Goal: Task Accomplishment & Management: Use online tool/utility

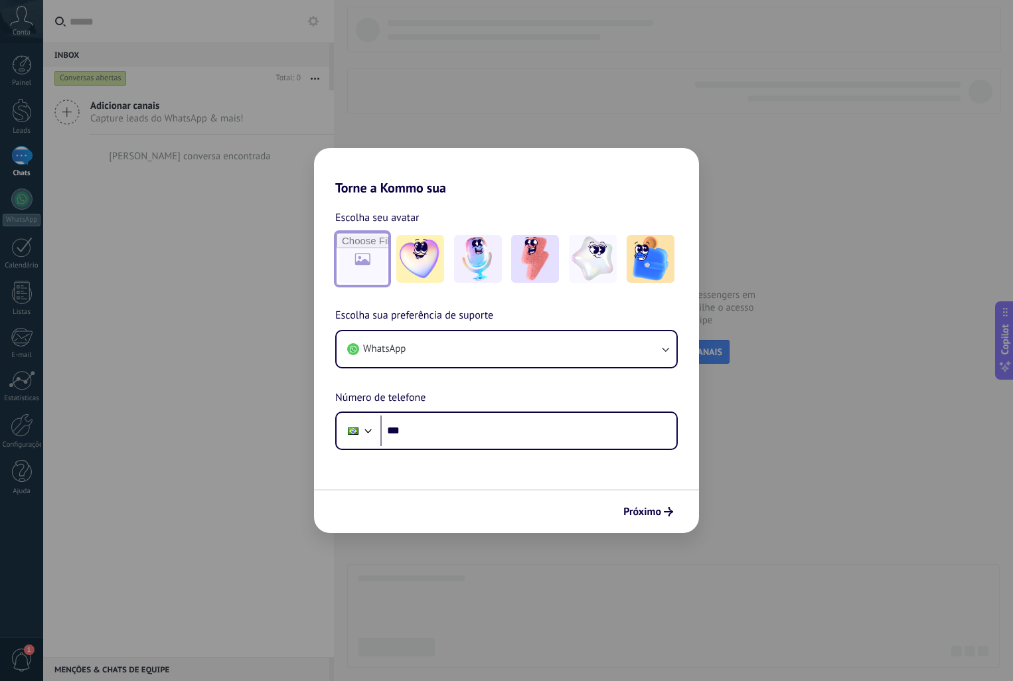
click at [371, 260] on input "file" at bounding box center [363, 259] width 52 height 52
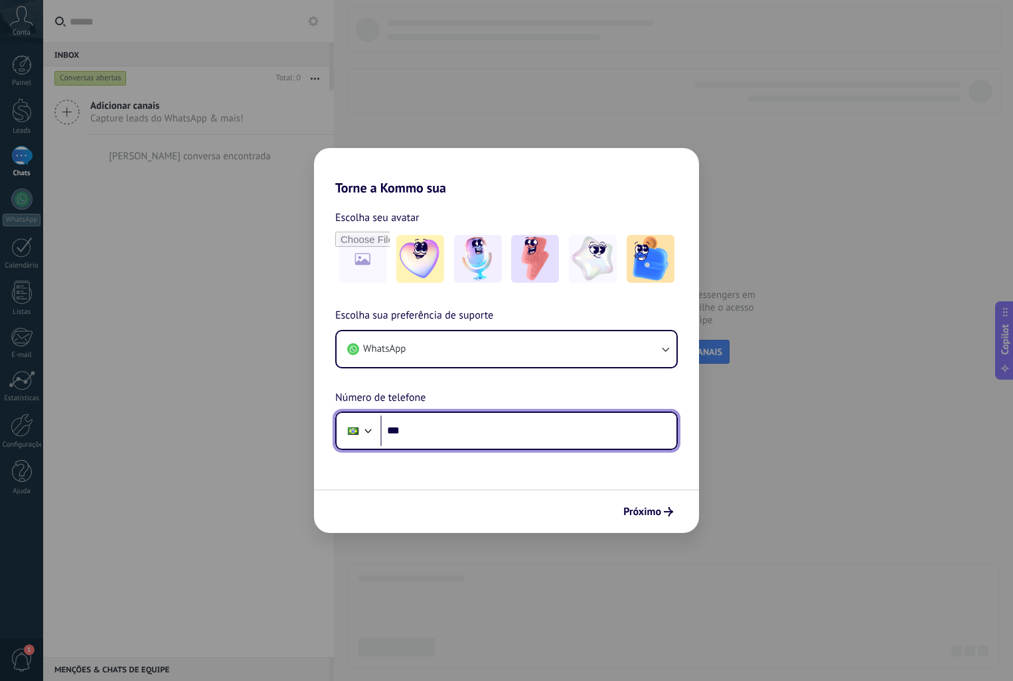
click at [542, 422] on input "***" at bounding box center [528, 431] width 296 height 31
click at [550, 438] on input "********" at bounding box center [528, 431] width 296 height 31
type input "**********"
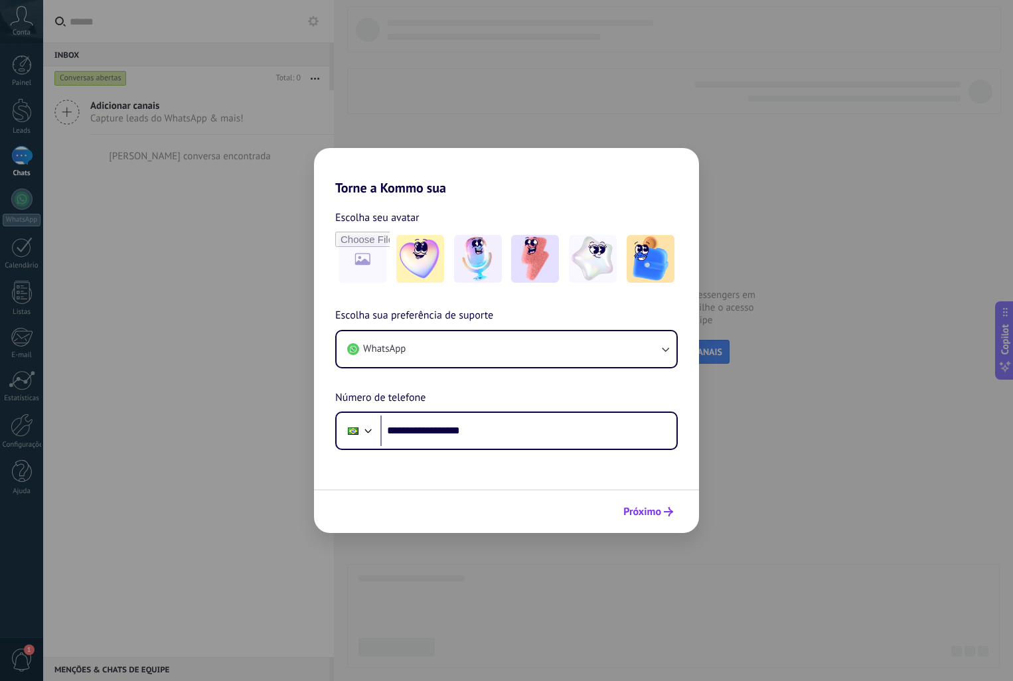
click at [671, 509] on icon "submit" at bounding box center [668, 511] width 9 height 9
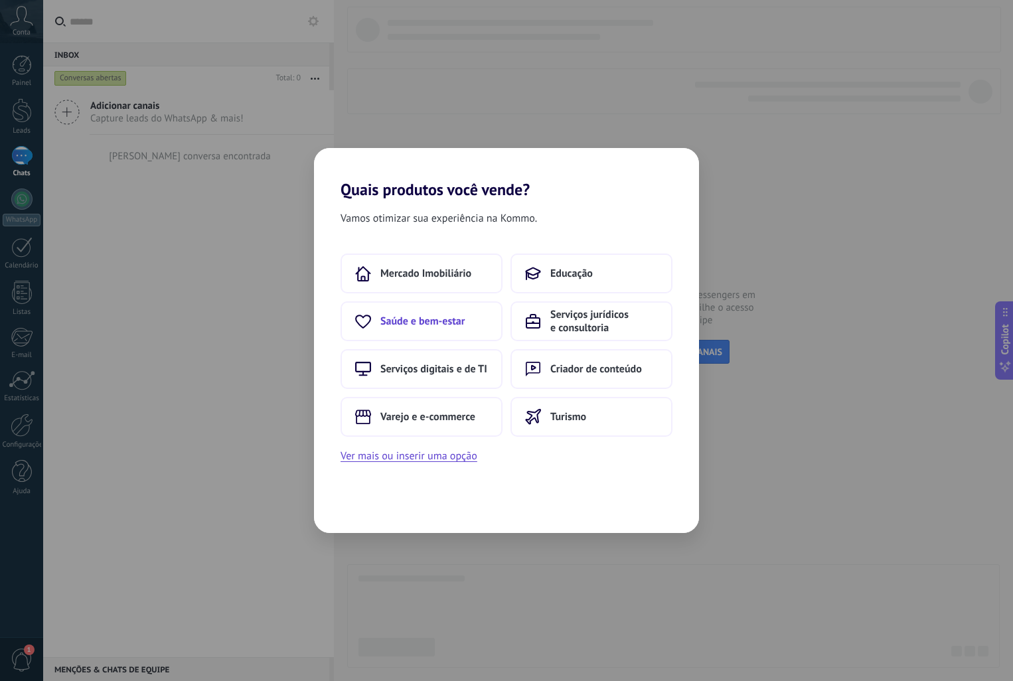
click at [440, 323] on span "Saúde e bem-estar" at bounding box center [422, 321] width 84 height 13
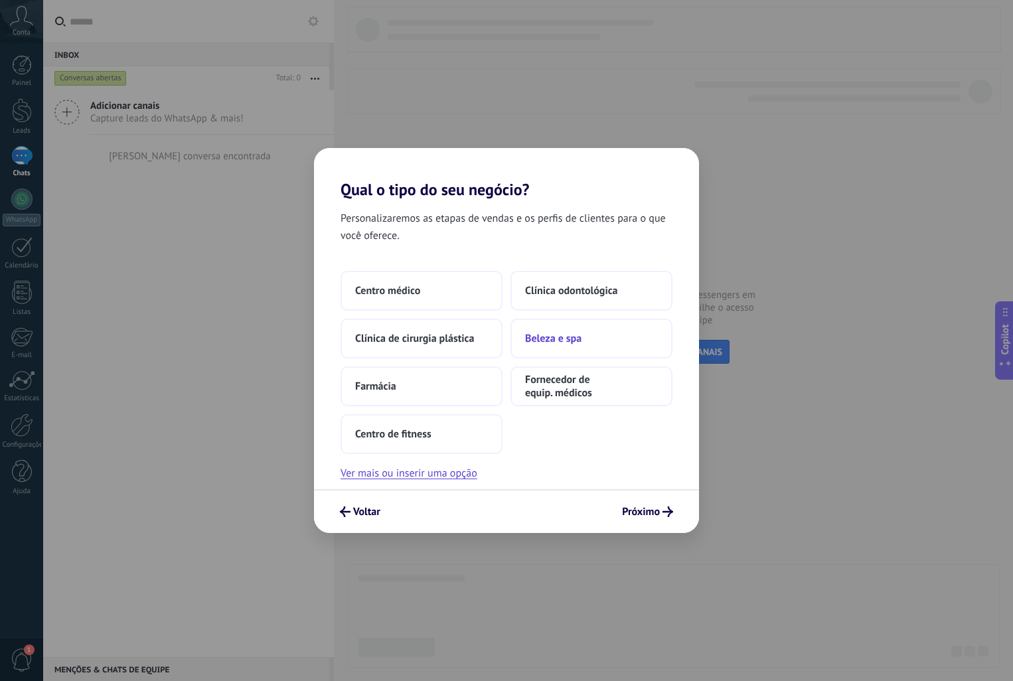
click at [586, 339] on button "Beleza e spa" at bounding box center [592, 339] width 162 height 40
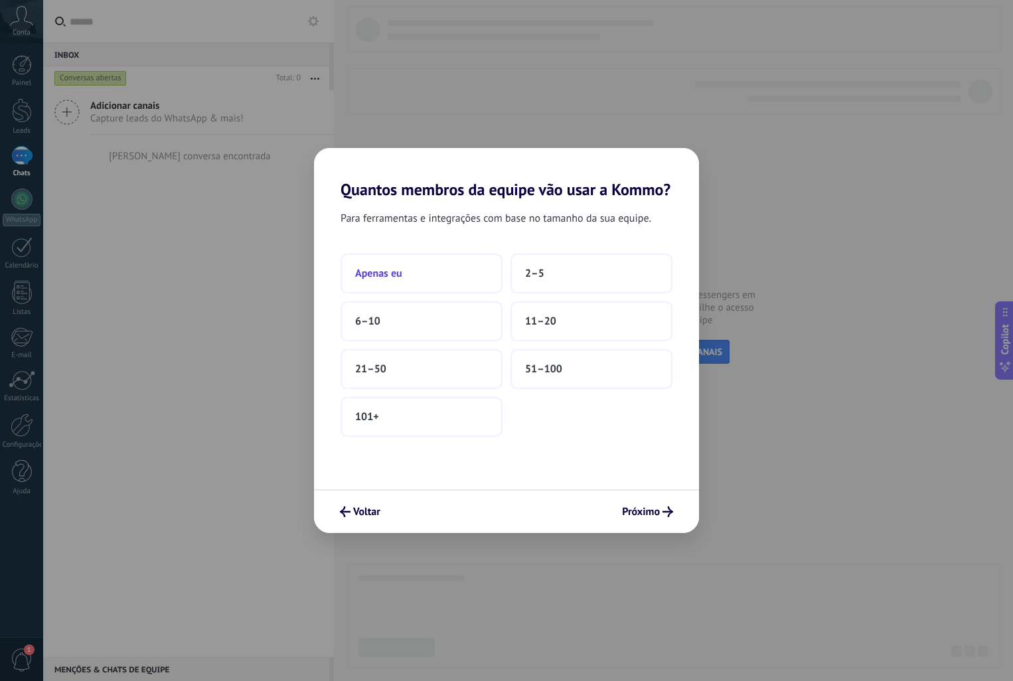
click at [415, 279] on button "Apenas eu" at bounding box center [422, 274] width 162 height 40
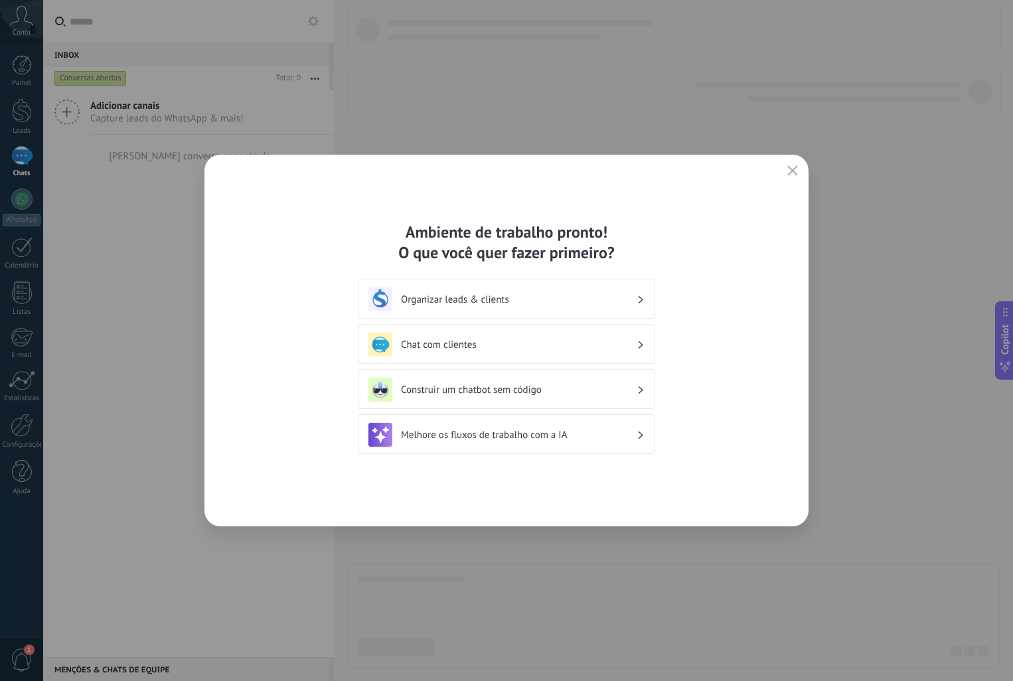
click at [615, 305] on h3 "Organizar leads & clients" at bounding box center [519, 299] width 236 height 13
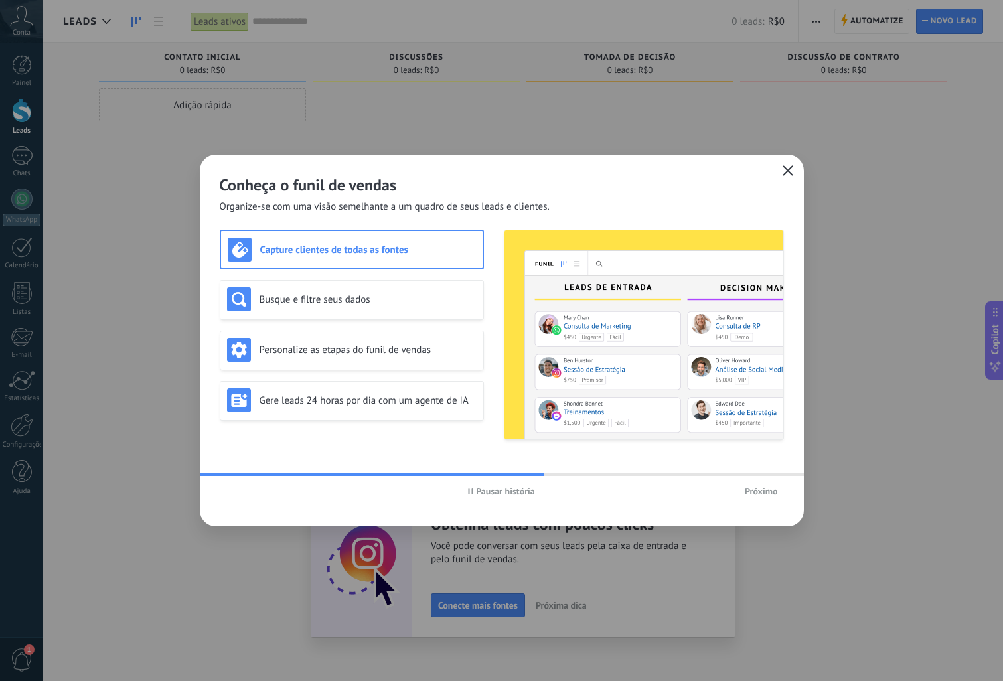
click at [793, 173] on button "button" at bounding box center [787, 171] width 17 height 19
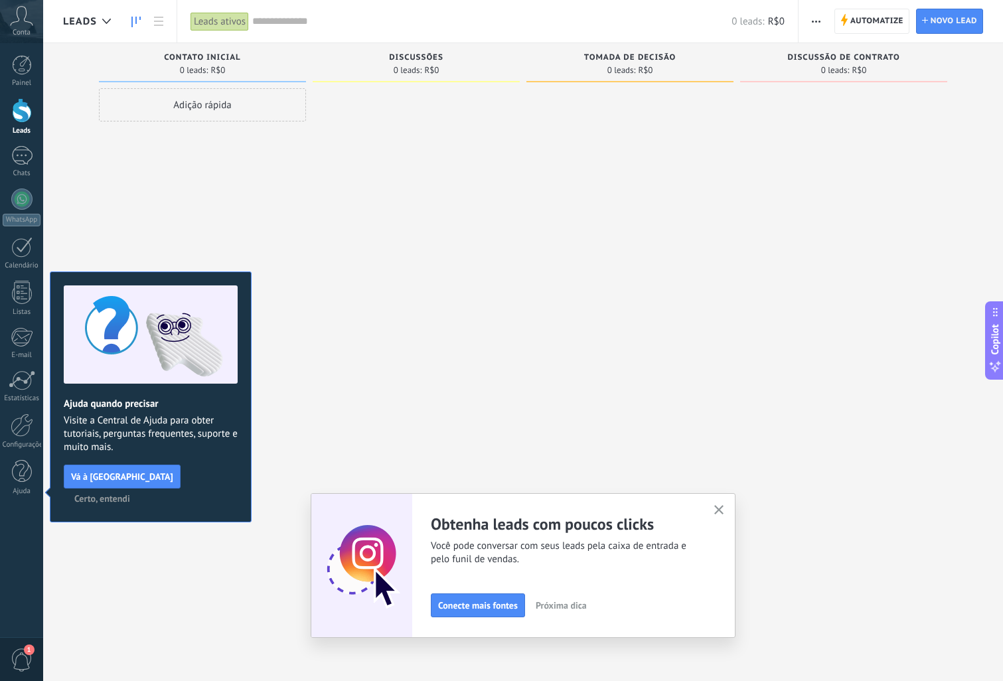
click at [724, 511] on use "button" at bounding box center [719, 510] width 10 height 10
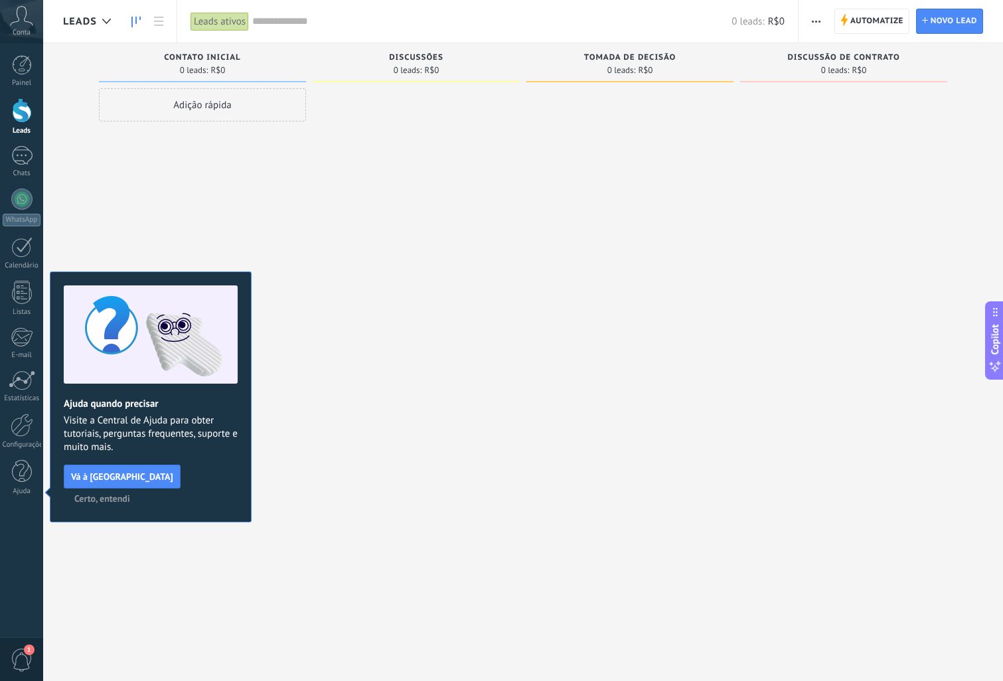
click at [130, 494] on span "Certo, entendi" at bounding box center [102, 498] width 56 height 9
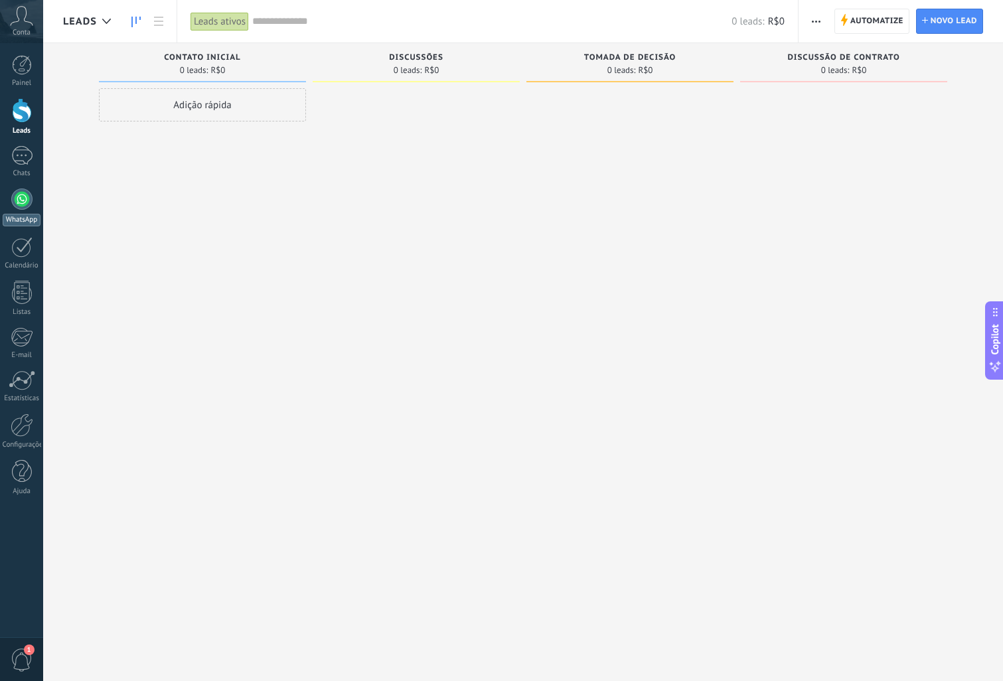
click at [25, 199] on div at bounding box center [21, 199] width 21 height 21
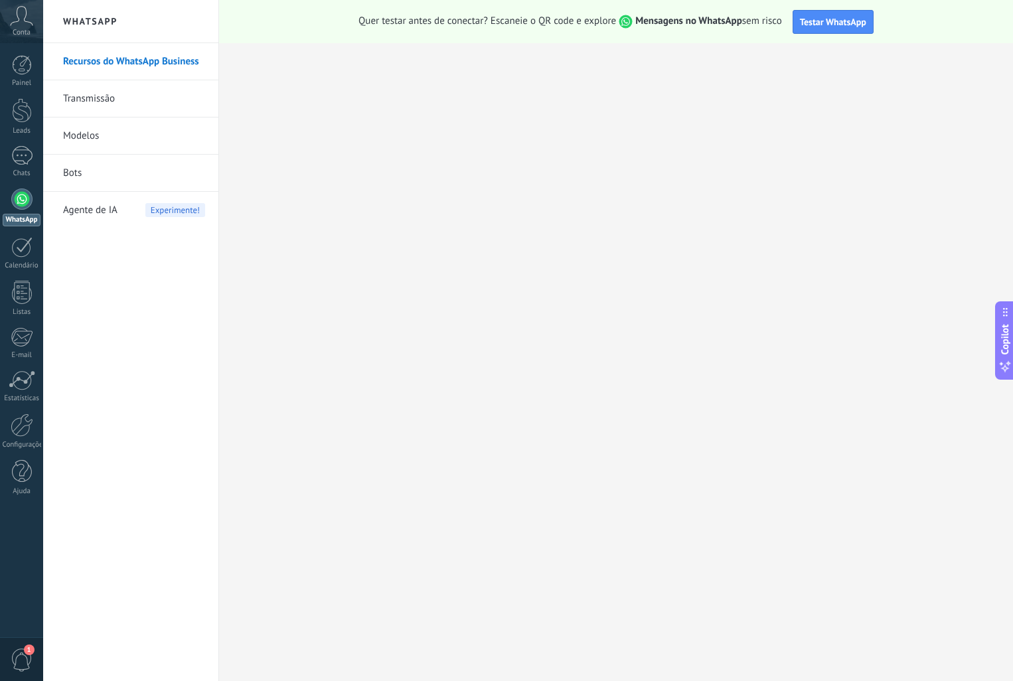
click at [110, 98] on link "Transmissão" at bounding box center [134, 98] width 142 height 37
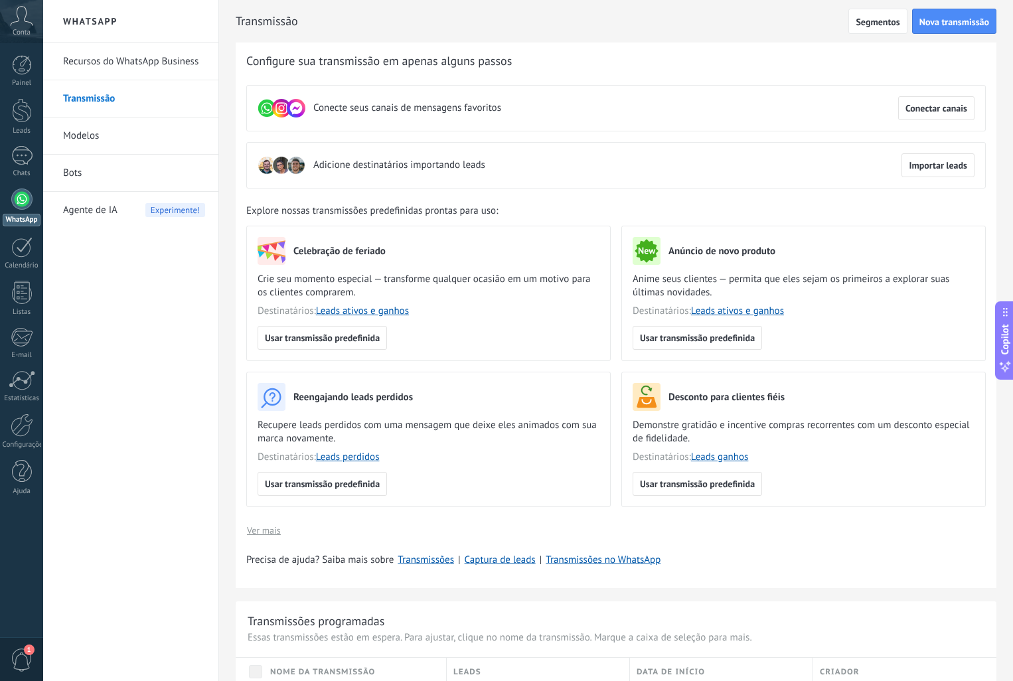
click at [99, 133] on link "Modelos" at bounding box center [134, 136] width 142 height 37
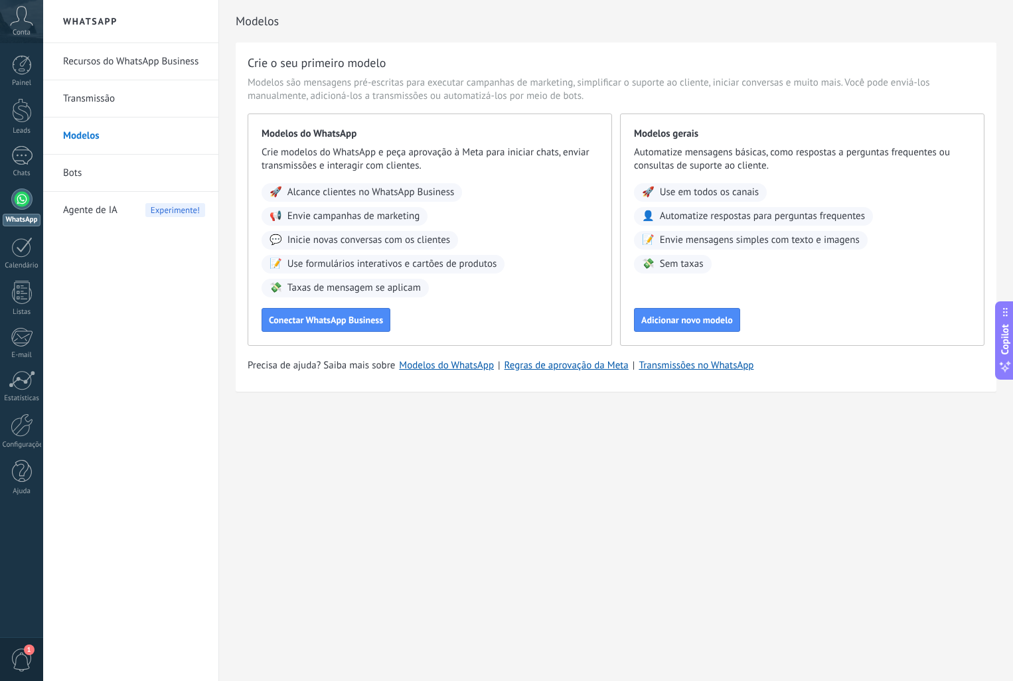
click at [26, 27] on div "Conta" at bounding box center [21, 21] width 43 height 43
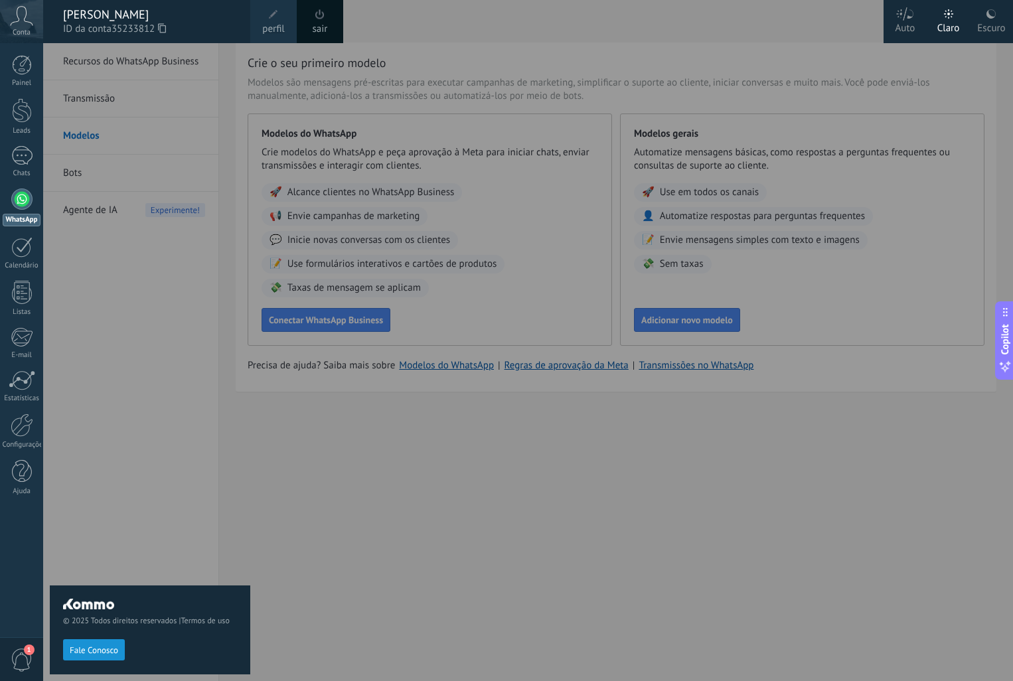
click at [523, 18] on div at bounding box center [549, 340] width 1013 height 681
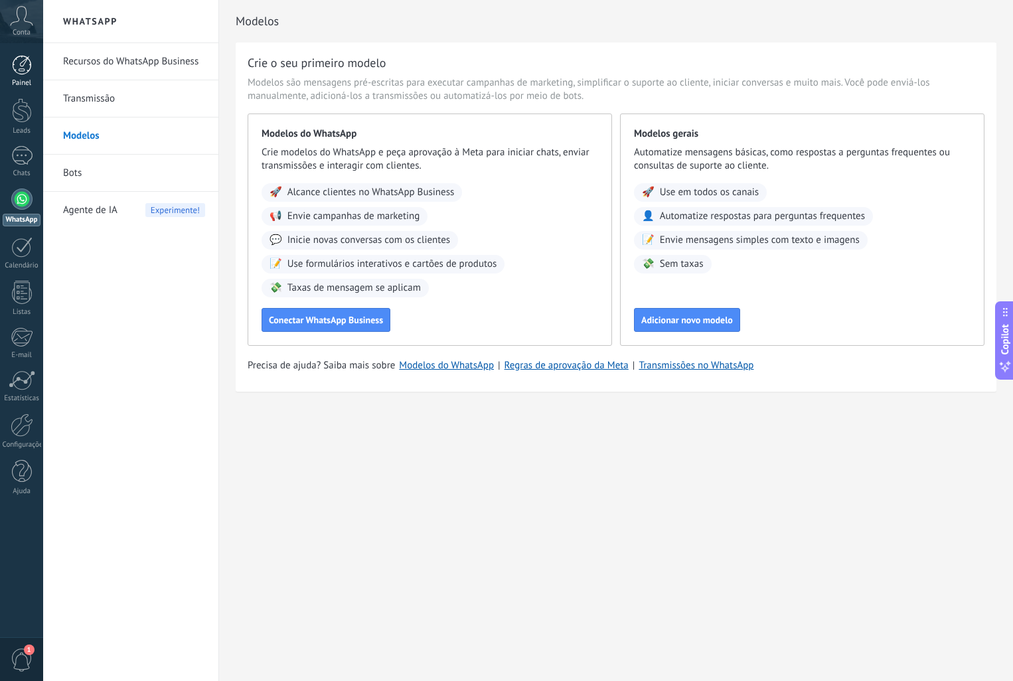
click at [27, 70] on div at bounding box center [22, 65] width 20 height 20
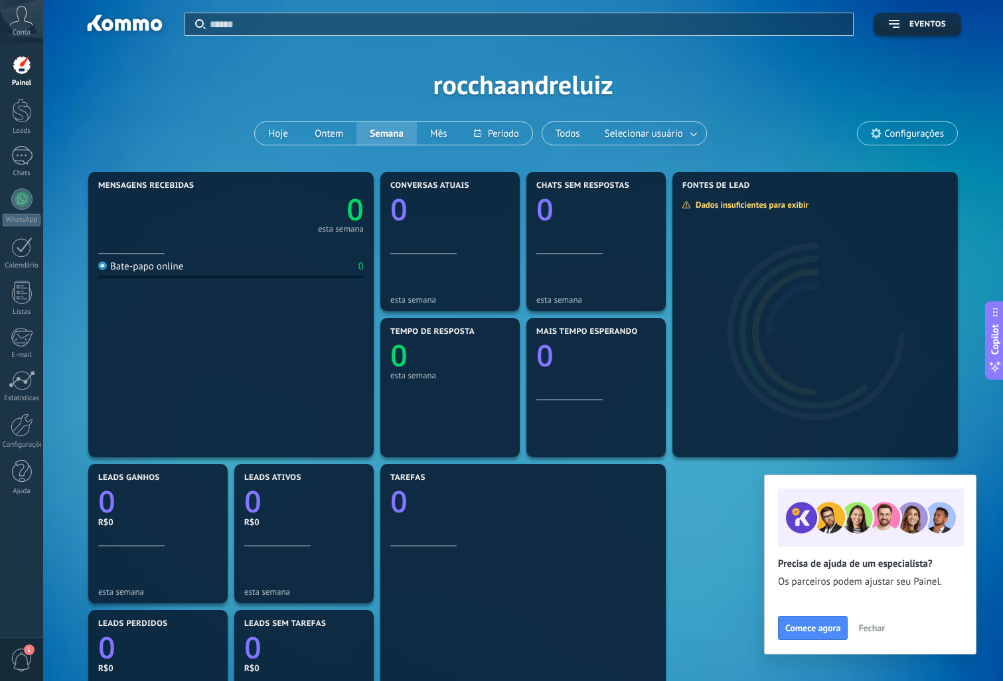
click at [878, 629] on span "Fechar" at bounding box center [871, 627] width 27 height 9
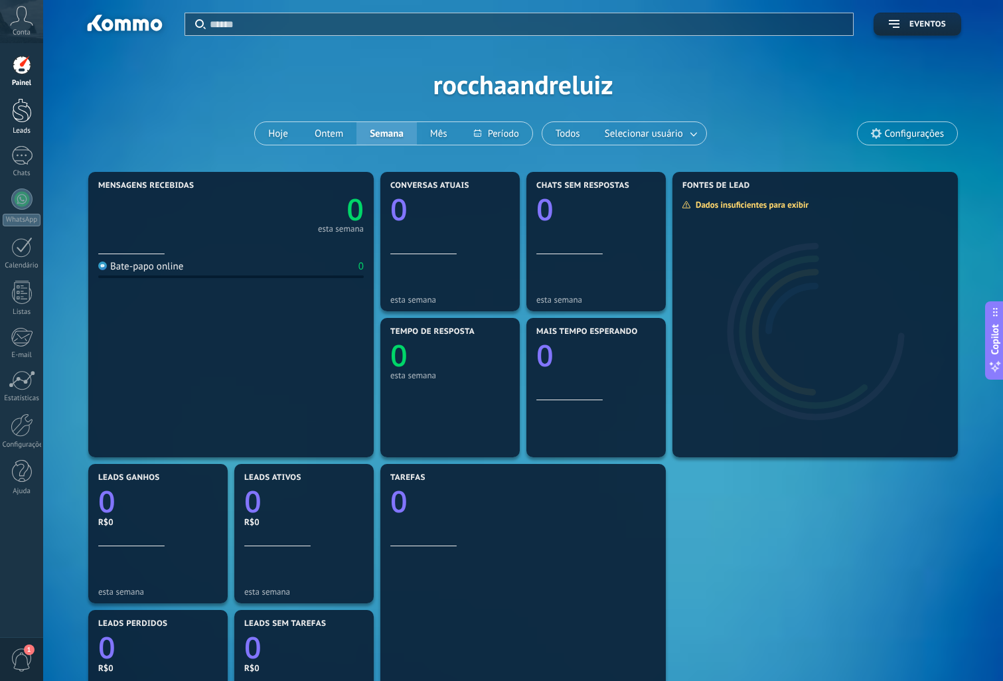
click at [24, 120] on div at bounding box center [22, 110] width 20 height 25
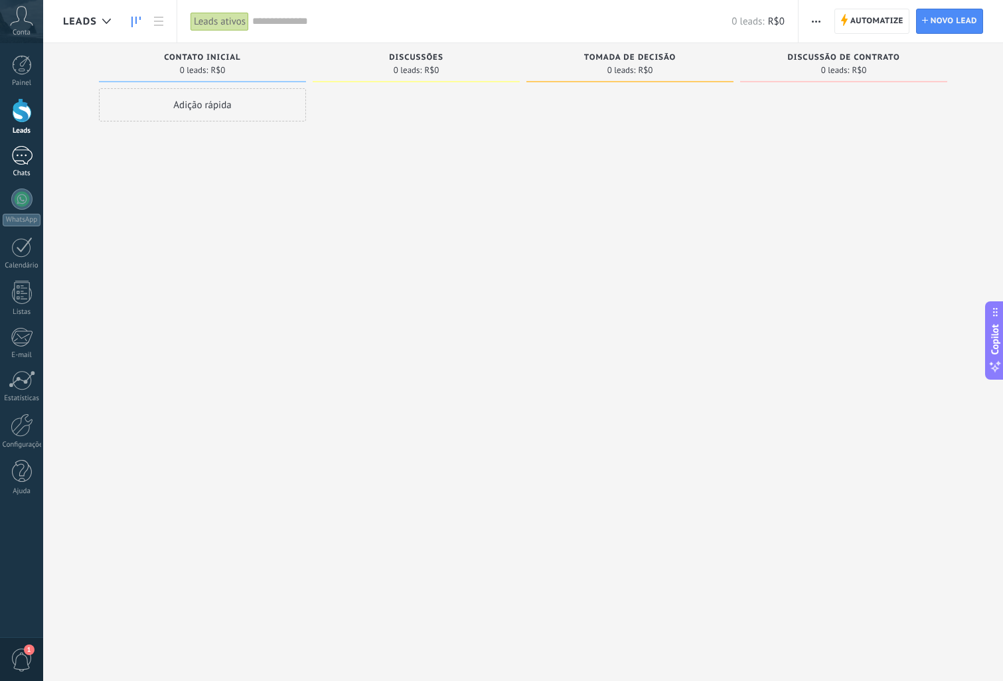
click at [27, 158] on div at bounding box center [21, 155] width 21 height 19
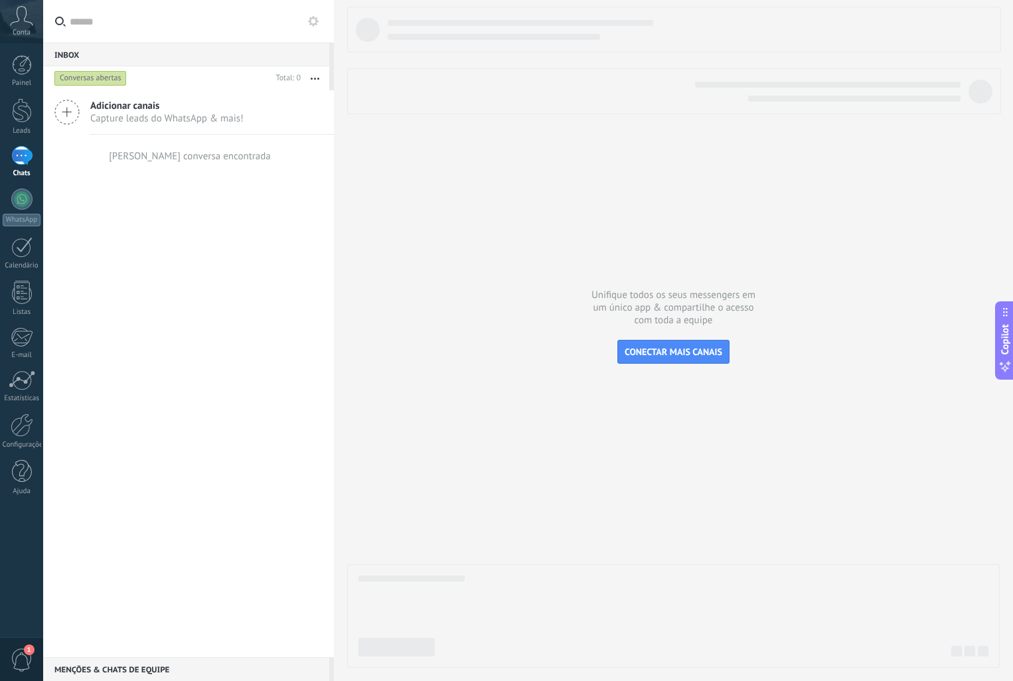
click at [66, 113] on icon at bounding box center [66, 112] width 25 height 25
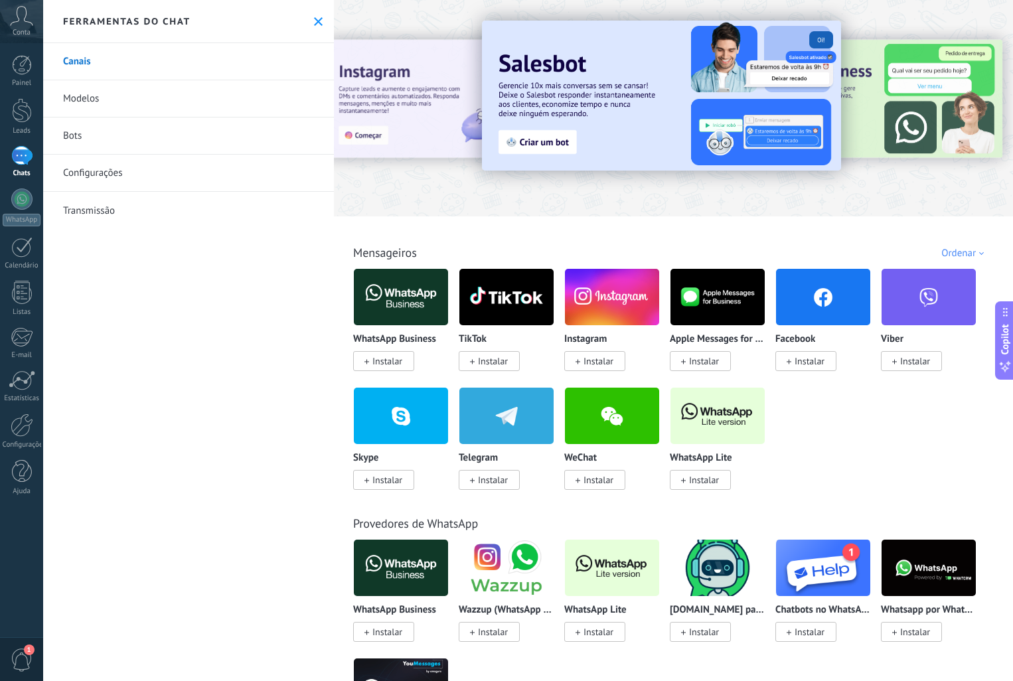
click at [106, 212] on link "Transmissão" at bounding box center [188, 210] width 291 height 37
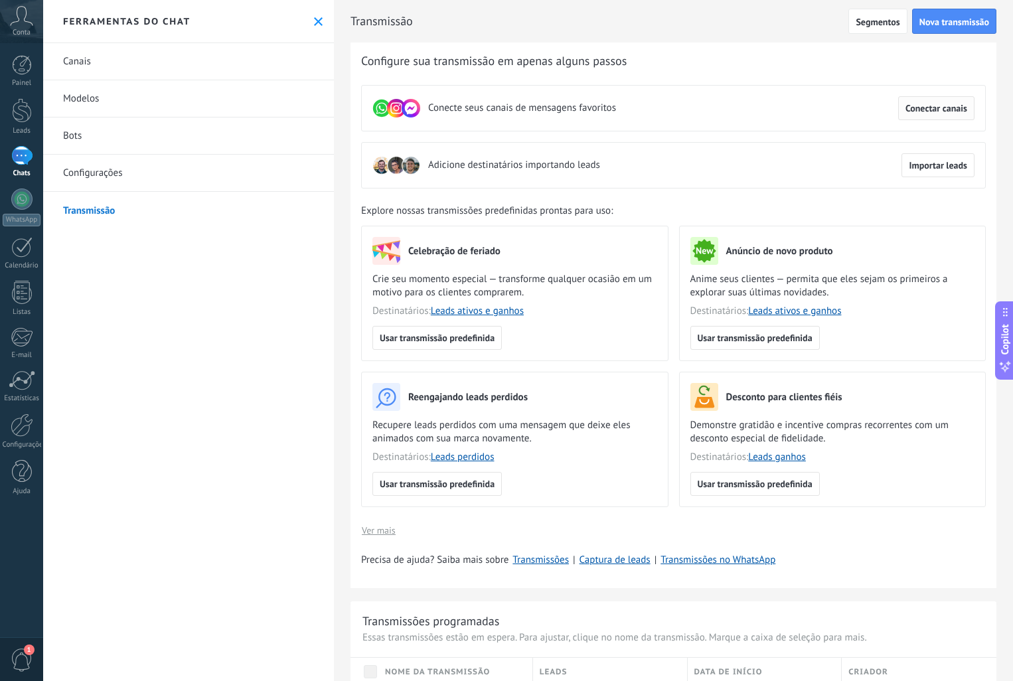
click at [943, 111] on span "Conectar canais" at bounding box center [937, 108] width 62 height 9
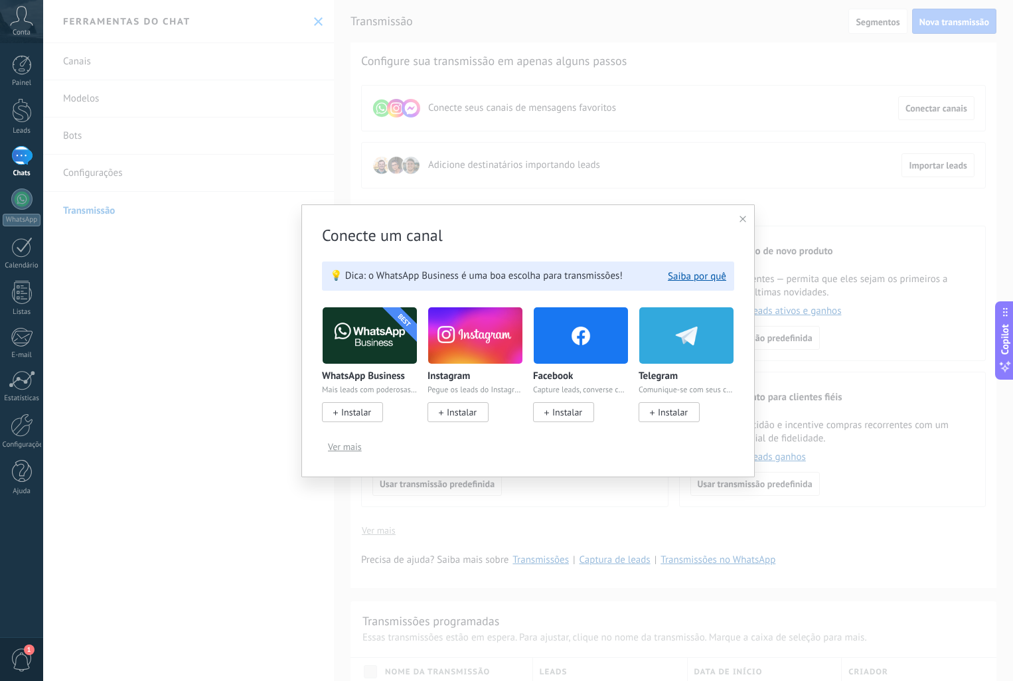
click at [365, 420] on span "Instalar" at bounding box center [352, 412] width 61 height 20
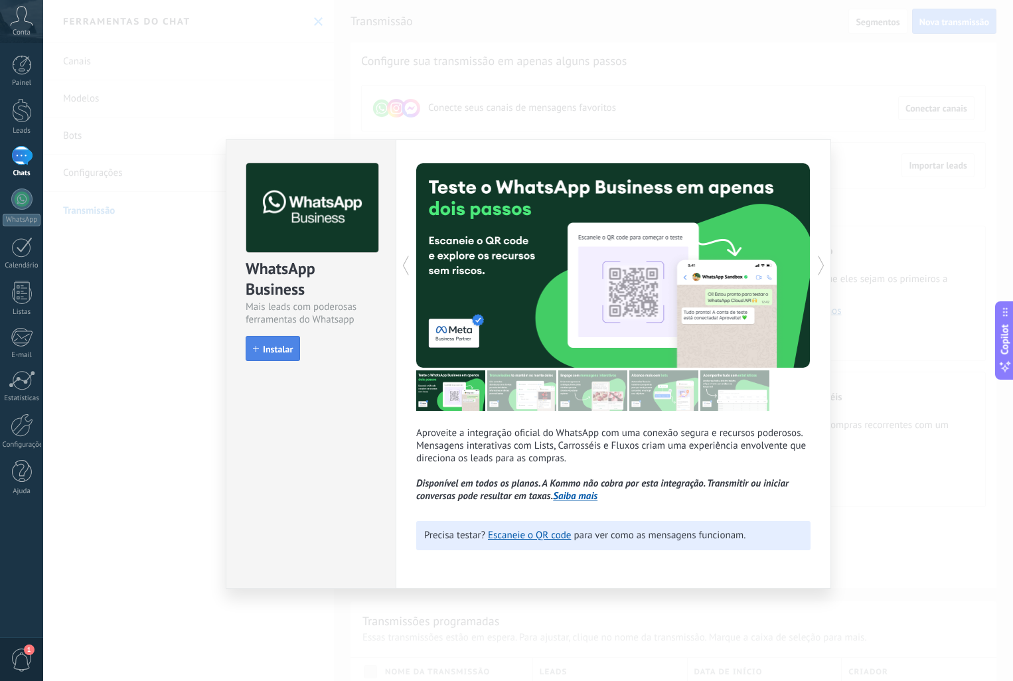
click at [284, 351] on span "Instalar" at bounding box center [278, 349] width 30 height 9
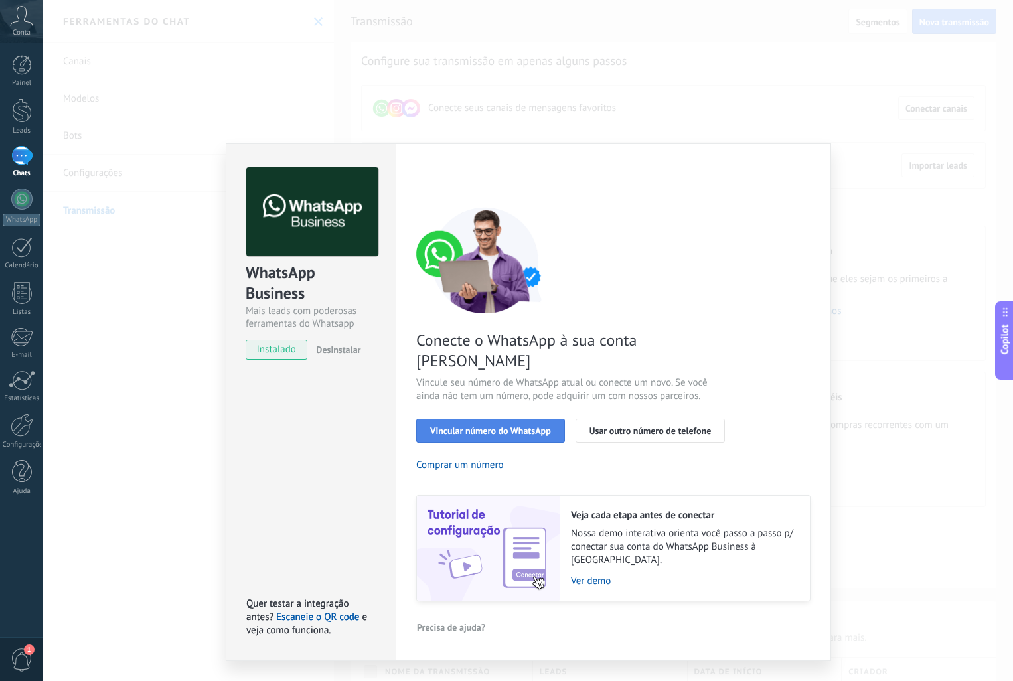
click at [519, 419] on button "Vincular número do WhatsApp" at bounding box center [490, 431] width 149 height 24
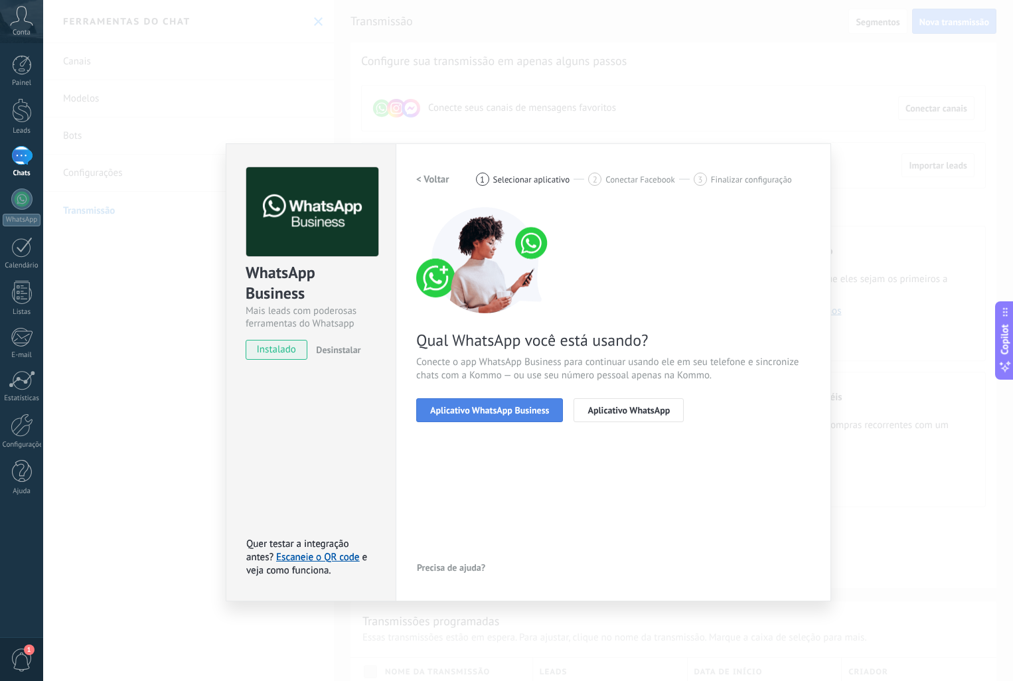
click at [511, 413] on span "Aplicativo WhatsApp Business" at bounding box center [489, 410] width 119 height 9
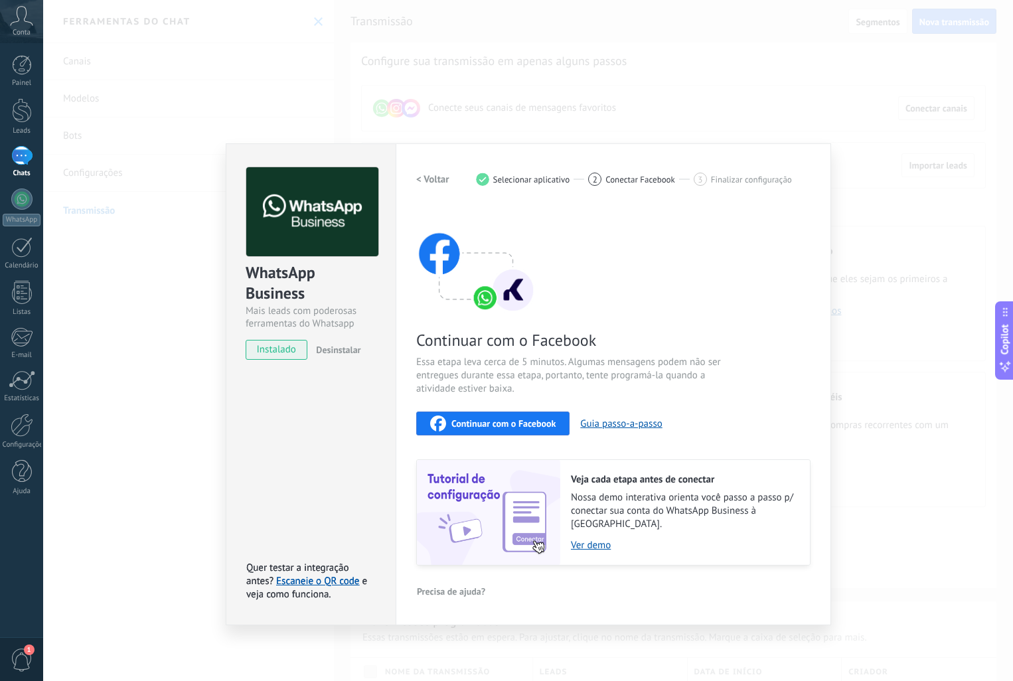
click at [542, 424] on span "Continuar com o Facebook" at bounding box center [503, 423] width 104 height 9
click at [126, 236] on div "WhatsApp Business Mais leads com poderosas ferramentas do Whatsapp instalado De…" at bounding box center [528, 340] width 970 height 681
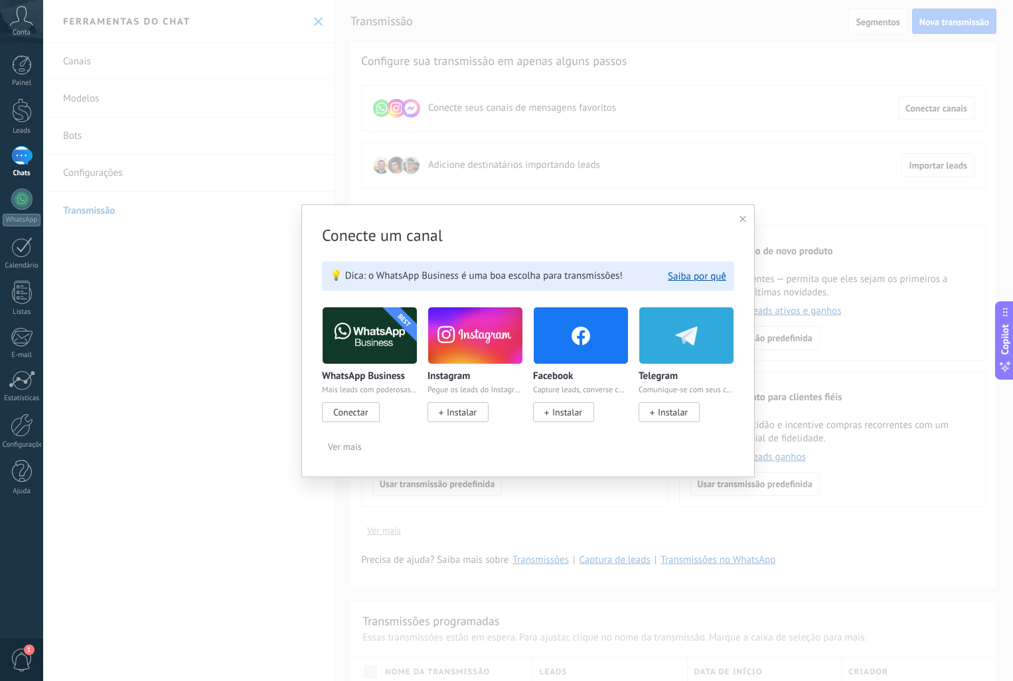
click at [742, 220] on use at bounding box center [743, 219] width 7 height 7
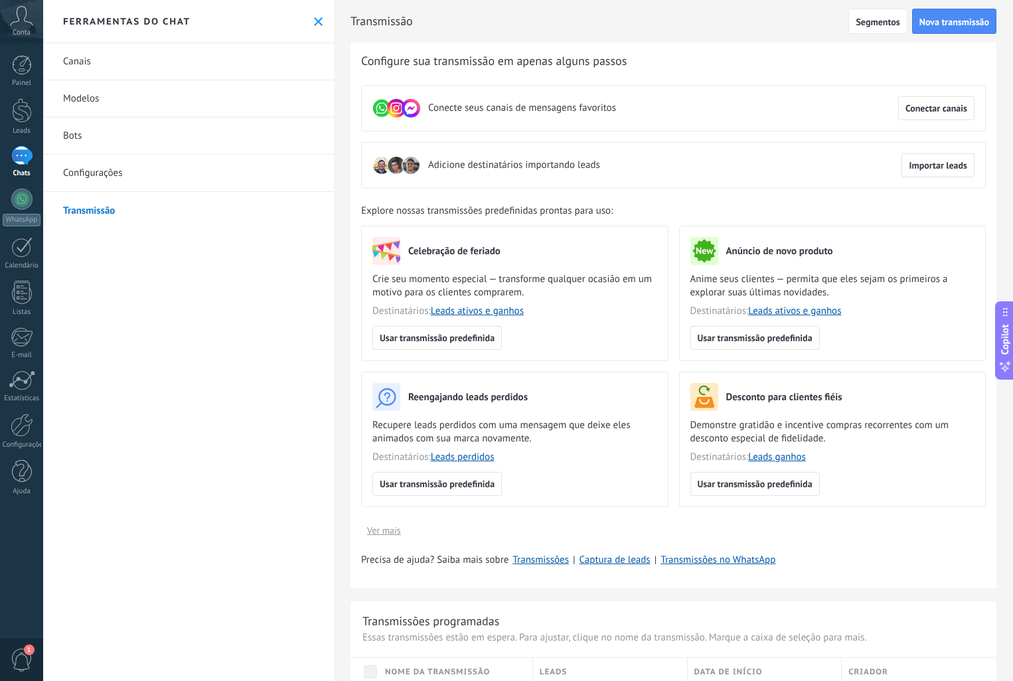
click at [314, 23] on use at bounding box center [318, 21] width 9 height 9
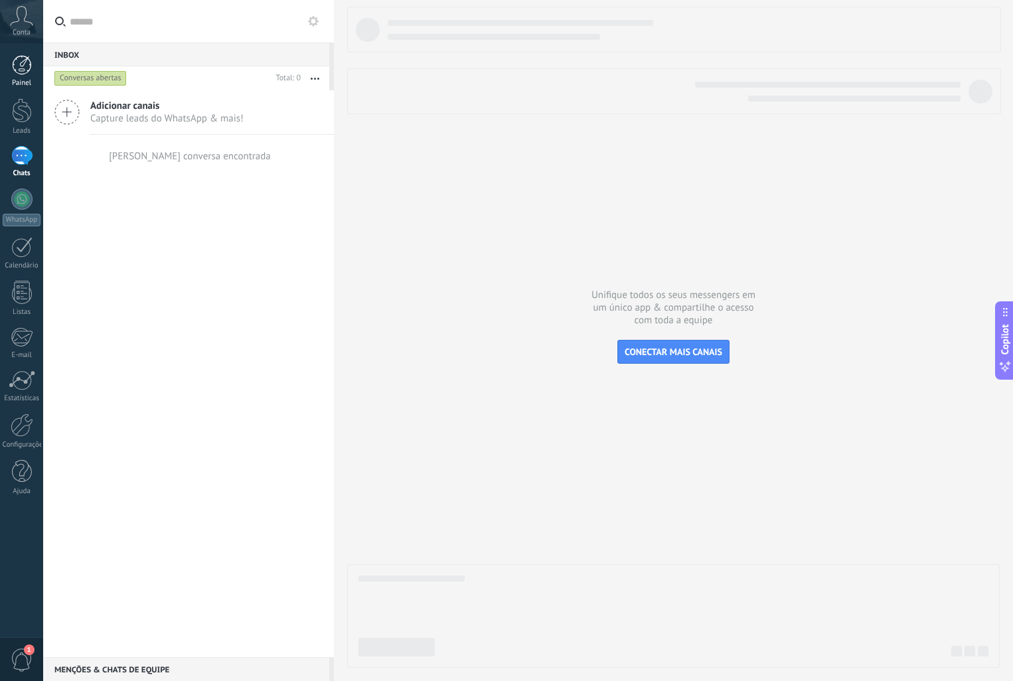
click at [27, 65] on div at bounding box center [22, 65] width 20 height 20
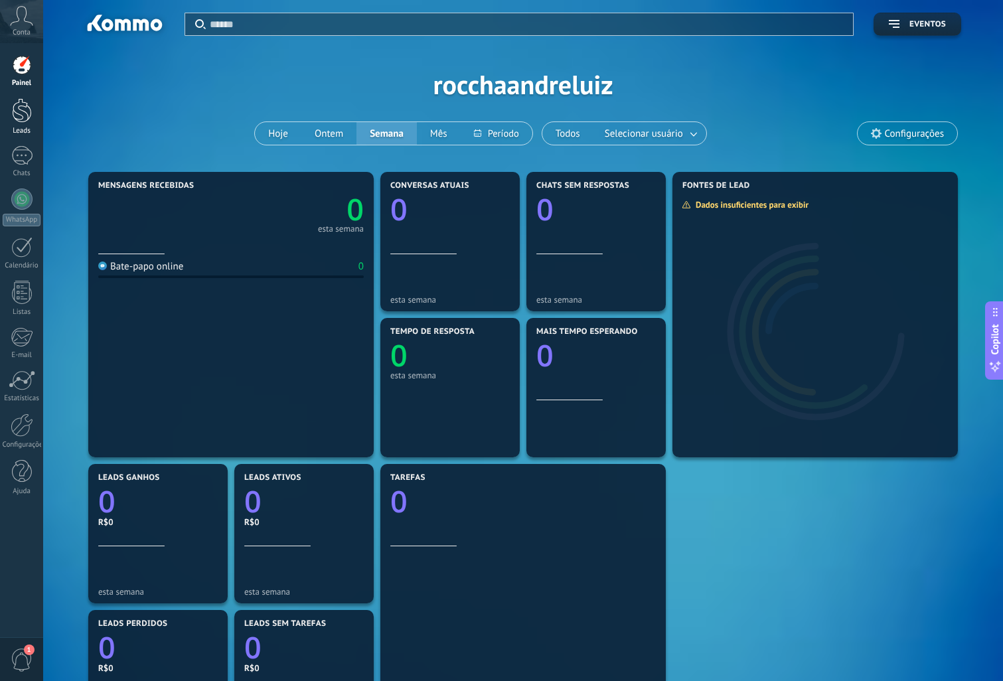
click at [24, 115] on div at bounding box center [22, 110] width 20 height 25
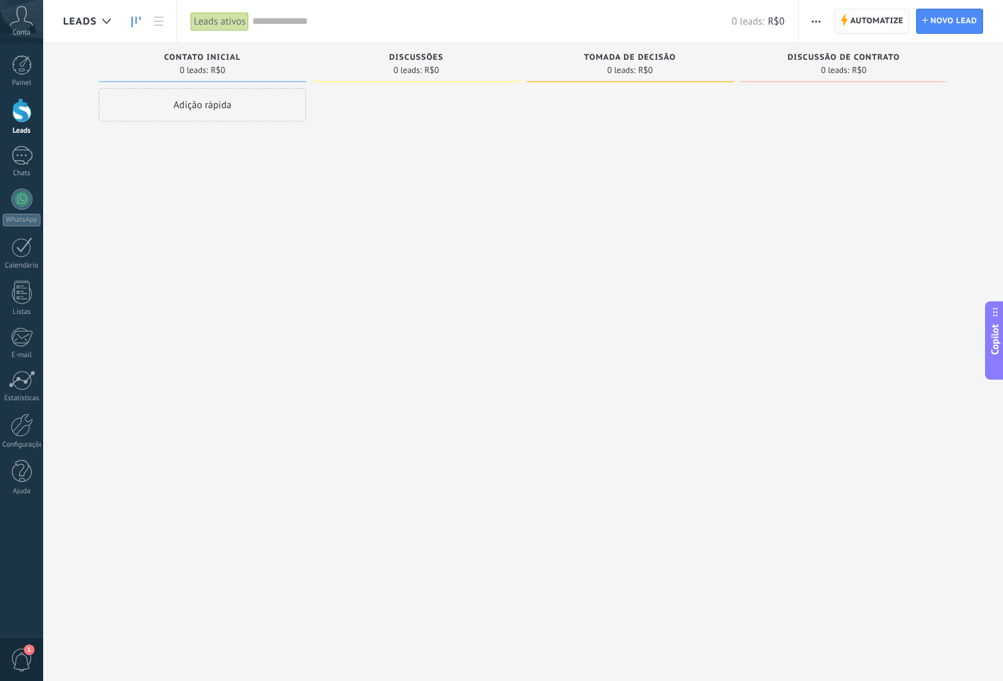
click at [880, 23] on span "Automatize" at bounding box center [876, 21] width 53 height 24
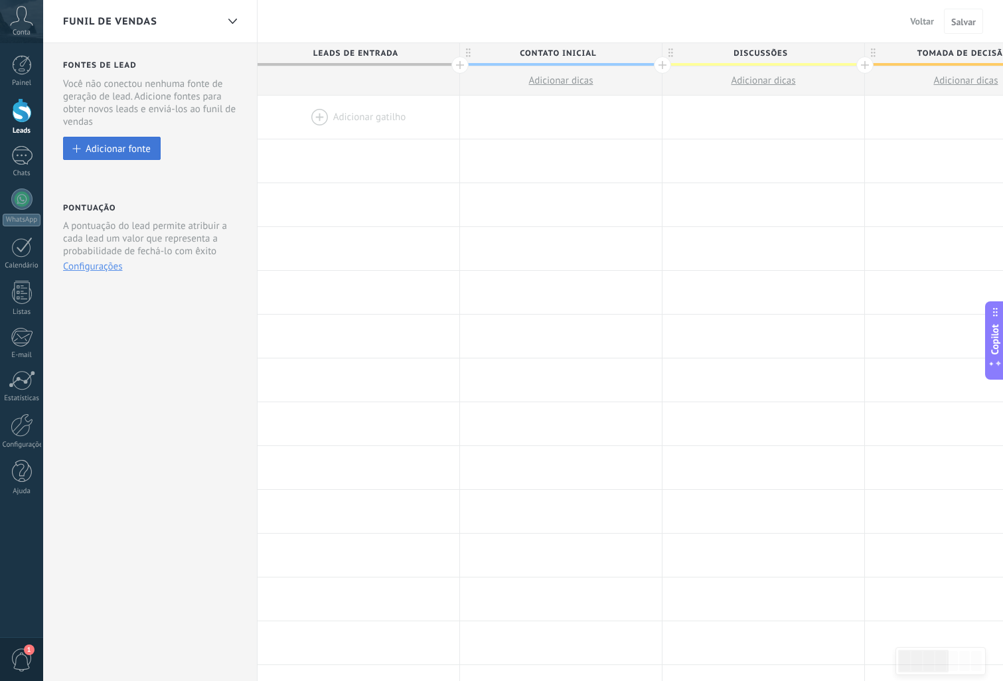
click at [110, 152] on div "Adicionar fonte" at bounding box center [118, 148] width 65 height 11
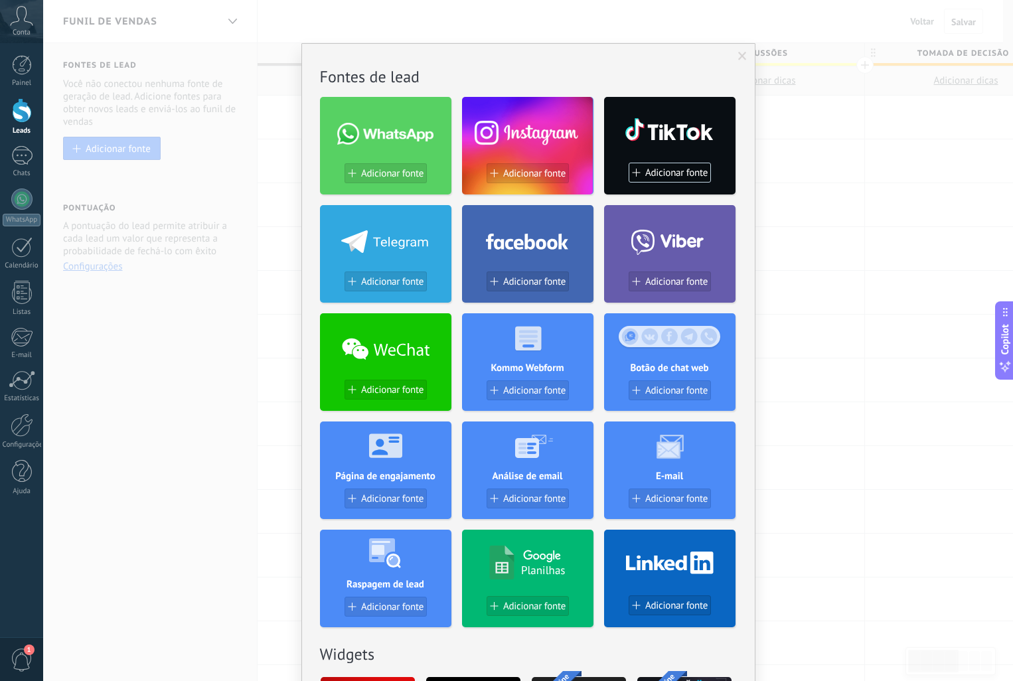
click at [376, 146] on div at bounding box center [385, 130] width 131 height 57
click at [381, 177] on span "Adicionar fonte" at bounding box center [392, 173] width 62 height 11
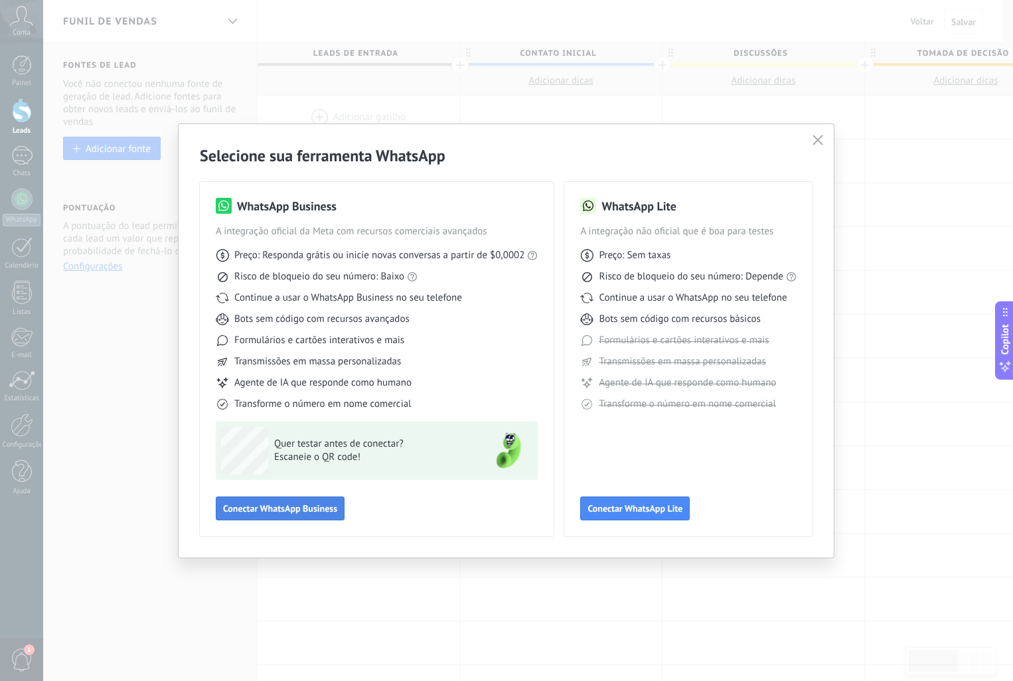
click at [280, 515] on button "Conectar WhatsApp Business" at bounding box center [280, 509] width 129 height 24
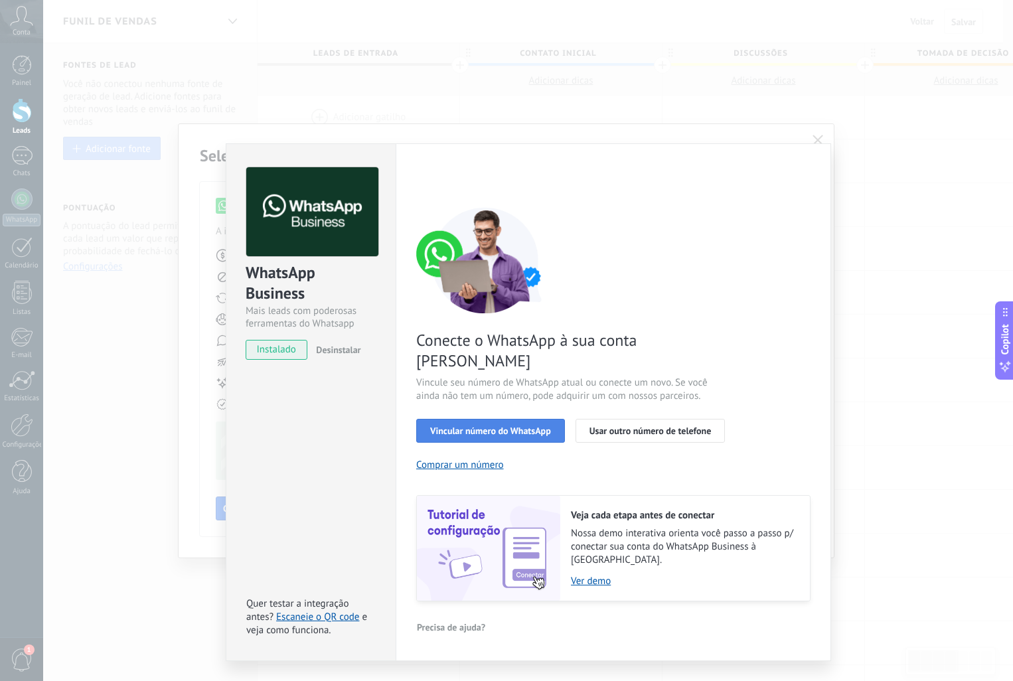
click at [470, 426] on span "Vincular número do WhatsApp" at bounding box center [490, 430] width 121 height 9
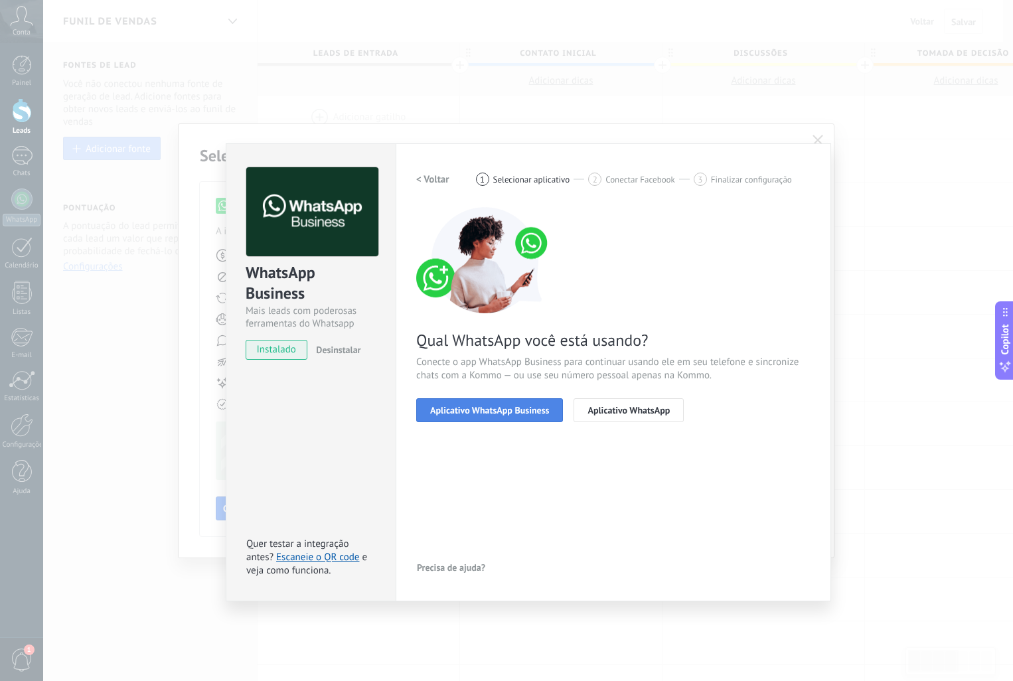
click at [476, 413] on span "Aplicativo WhatsApp Business" at bounding box center [489, 410] width 119 height 9
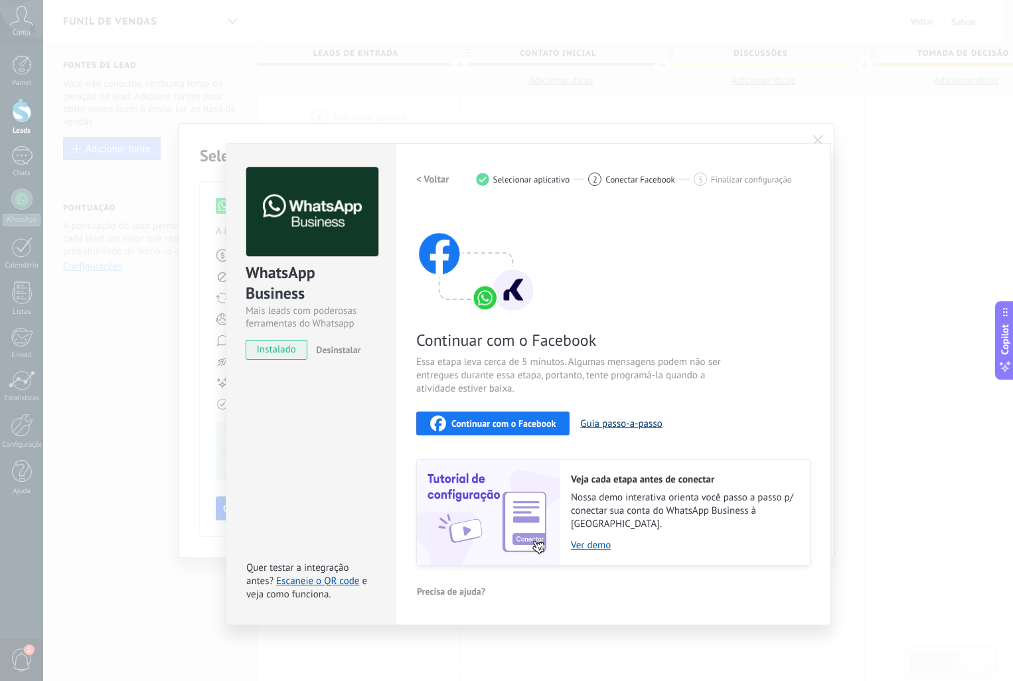
click at [606, 424] on button "Guia passo-a-passo" at bounding box center [621, 424] width 82 height 13
click at [485, 423] on span "Continuar com o Facebook" at bounding box center [503, 423] width 104 height 9
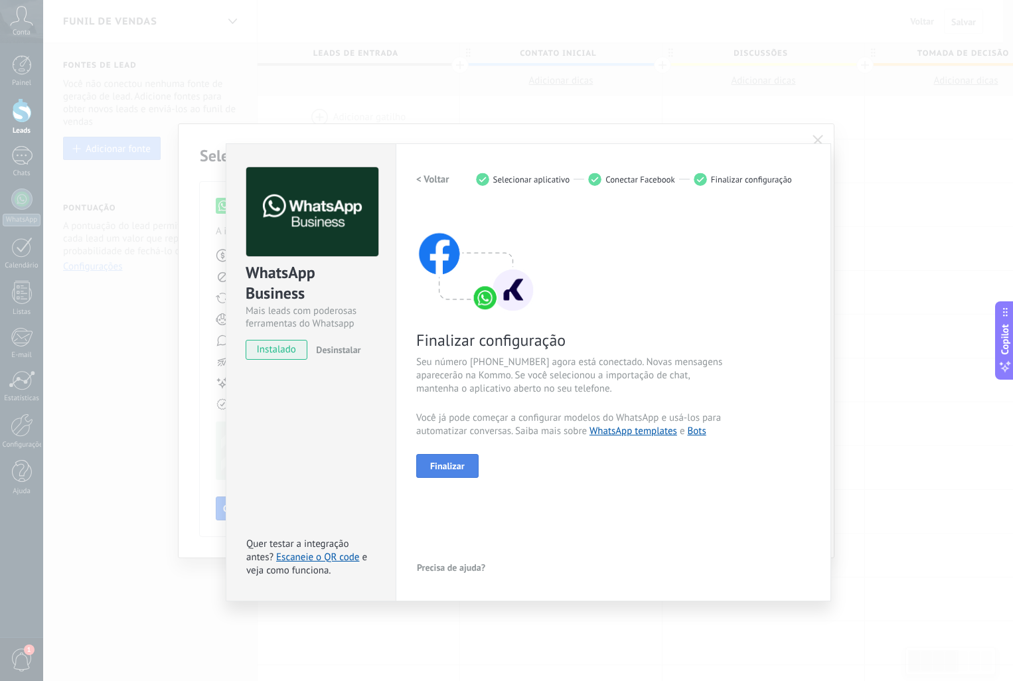
click at [456, 467] on span "Finalizar" at bounding box center [447, 465] width 35 height 9
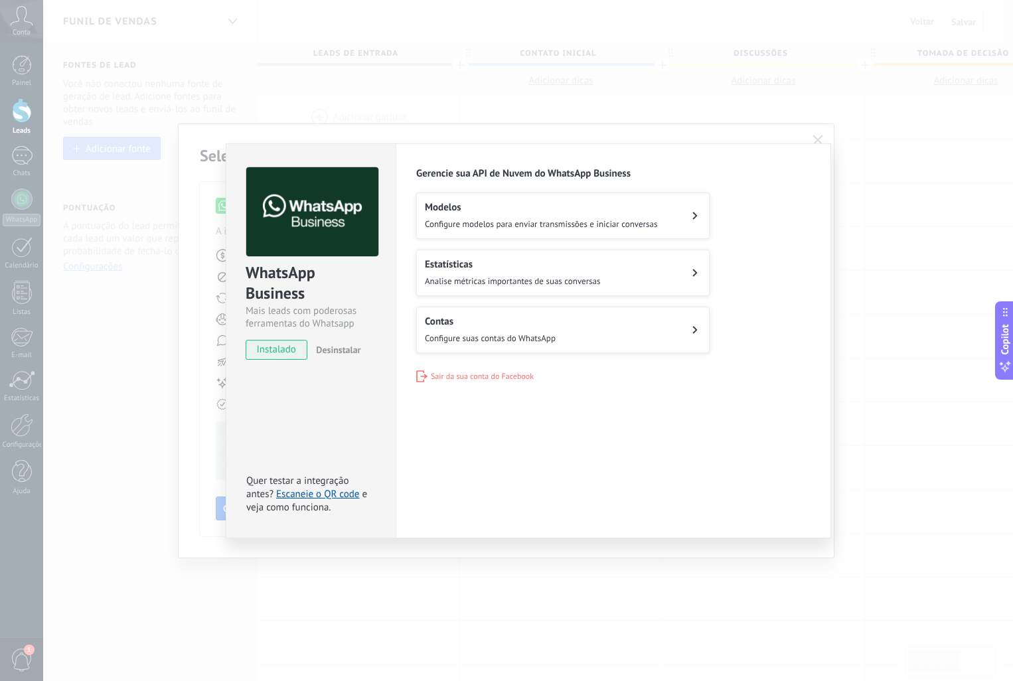
click at [818, 139] on div "WhatsApp Business Mais leads com poderosas ferramentas do Whatsapp instalado De…" at bounding box center [528, 340] width 970 height 681
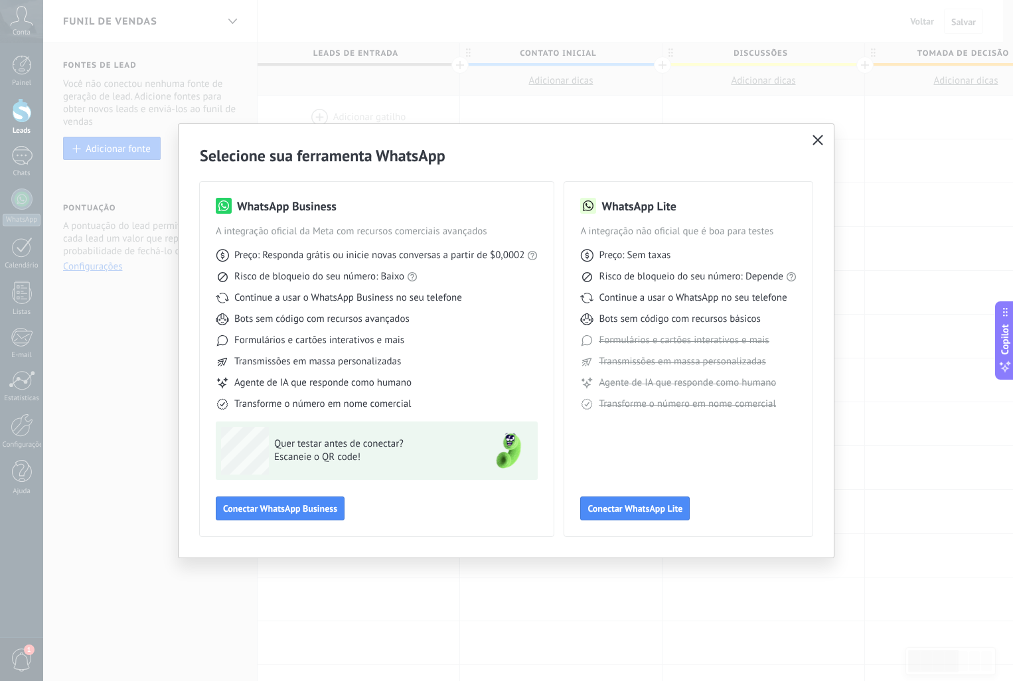
click at [818, 142] on icon "button" at bounding box center [818, 140] width 11 height 11
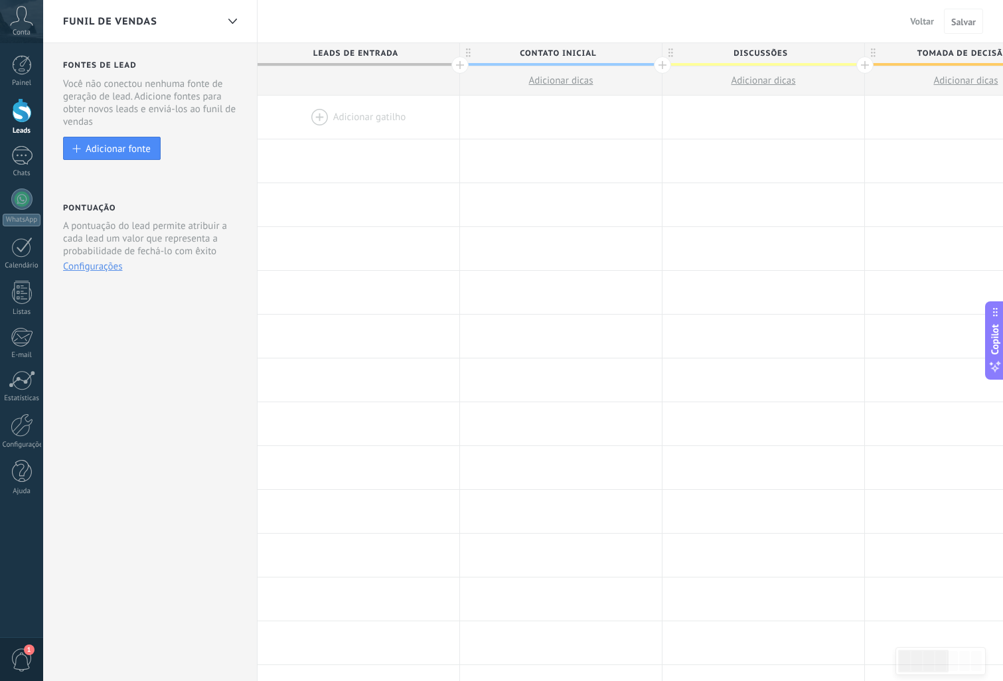
click at [924, 20] on span "Voltar" at bounding box center [922, 21] width 24 height 12
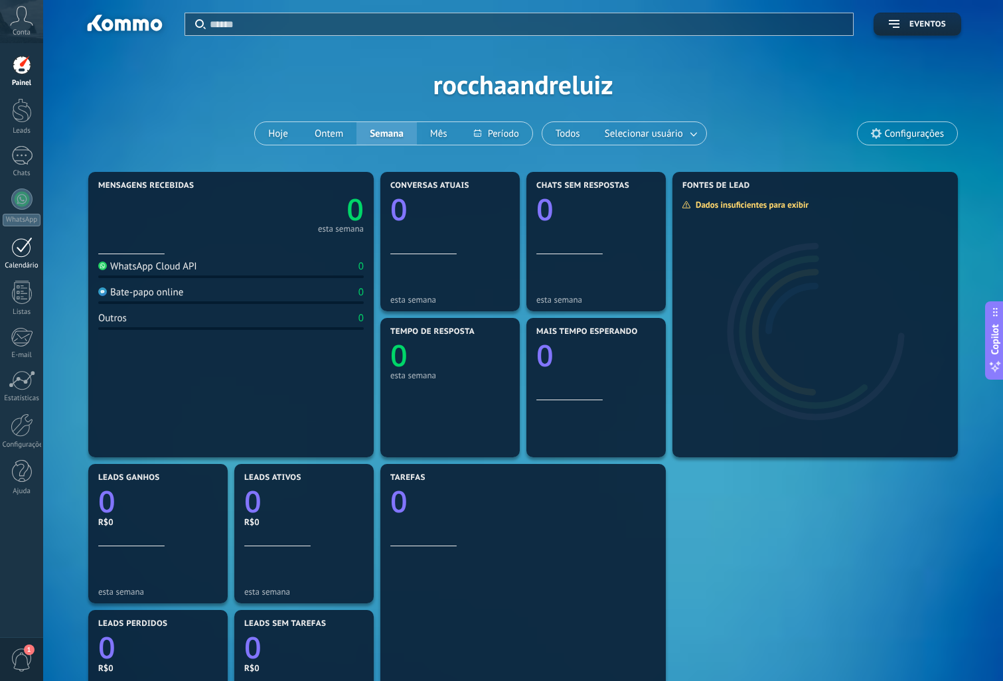
click at [27, 250] on div at bounding box center [21, 247] width 21 height 21
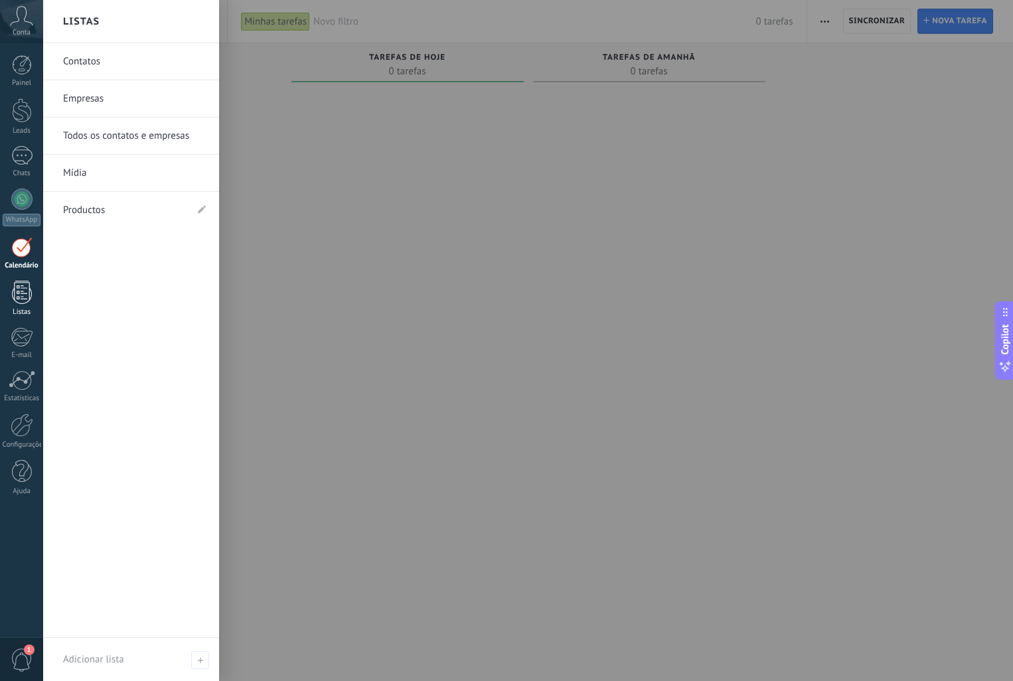
click at [20, 294] on div at bounding box center [22, 292] width 20 height 23
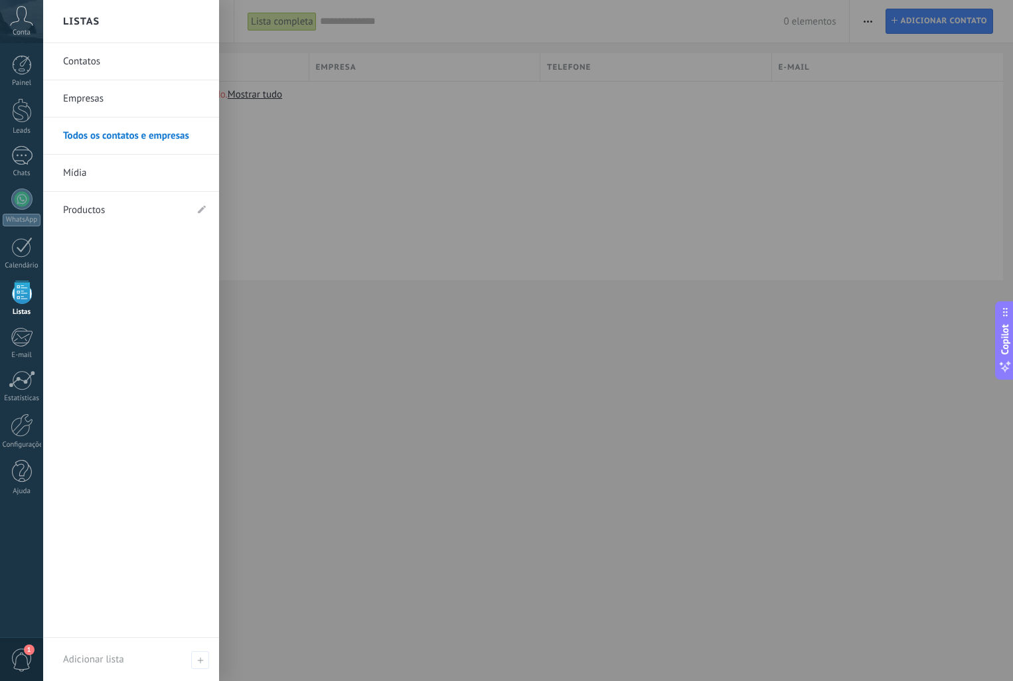
click at [96, 62] on link "Contatos" at bounding box center [134, 61] width 143 height 37
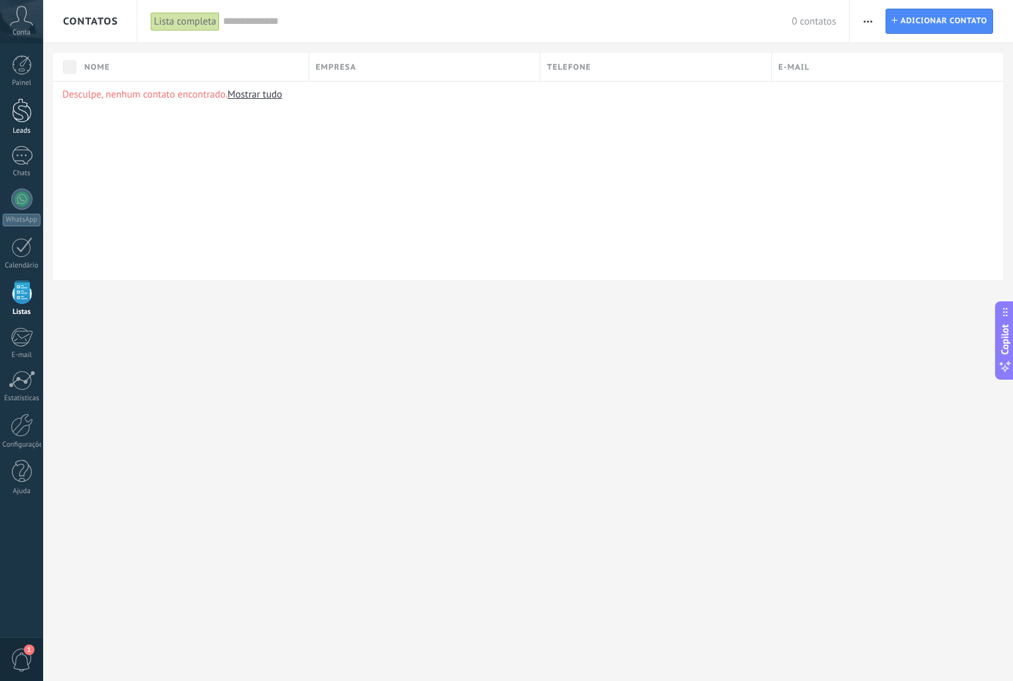
click at [17, 104] on div at bounding box center [22, 110] width 20 height 25
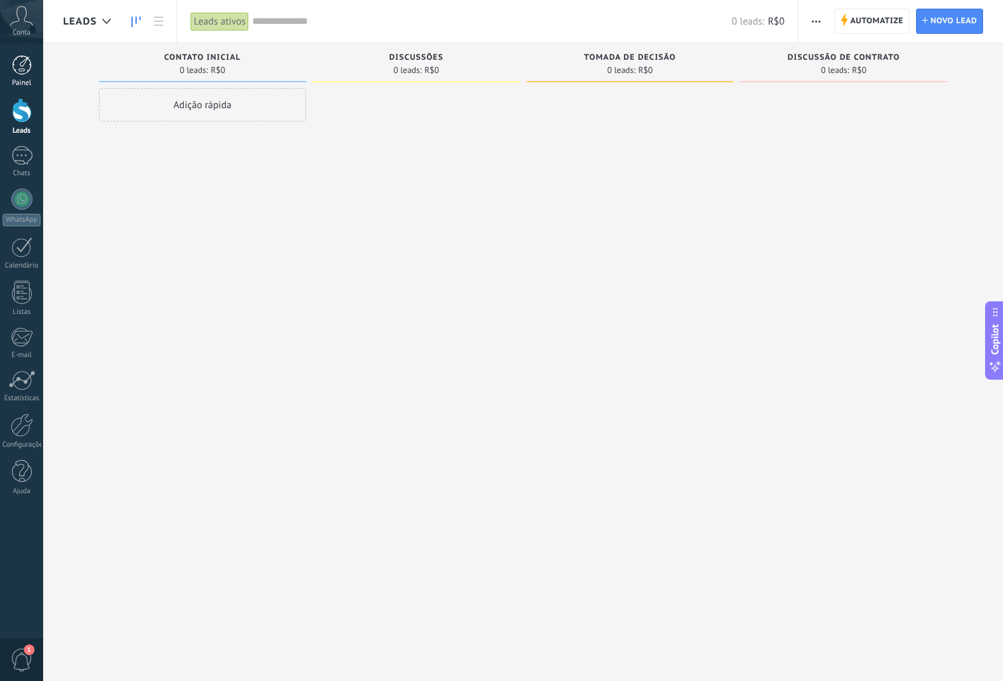
click at [20, 62] on div at bounding box center [22, 65] width 20 height 20
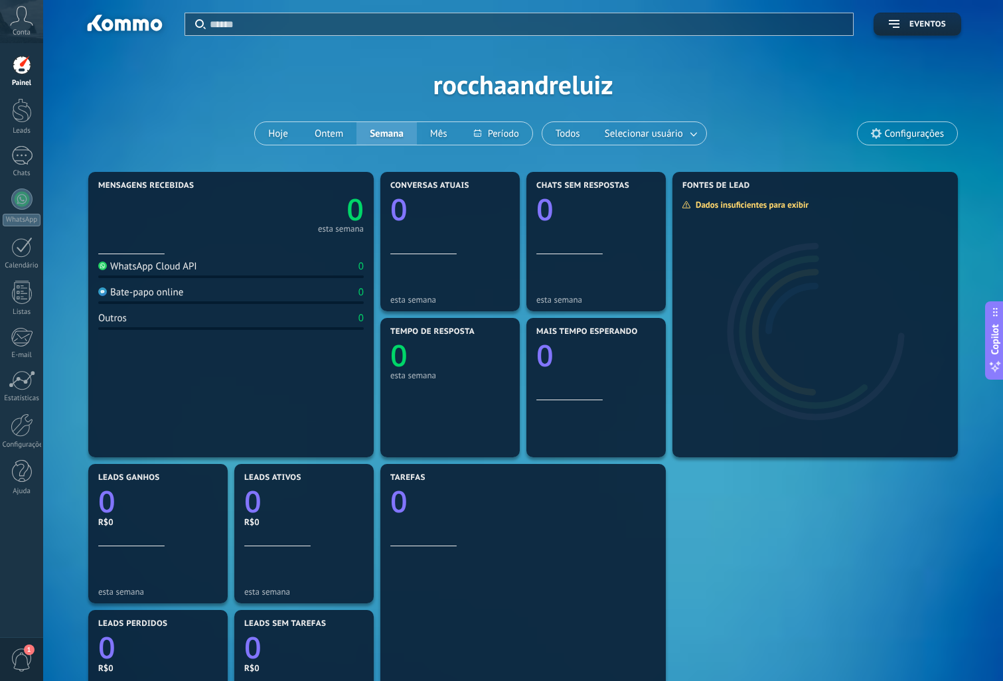
click at [20, 25] on icon at bounding box center [21, 16] width 23 height 20
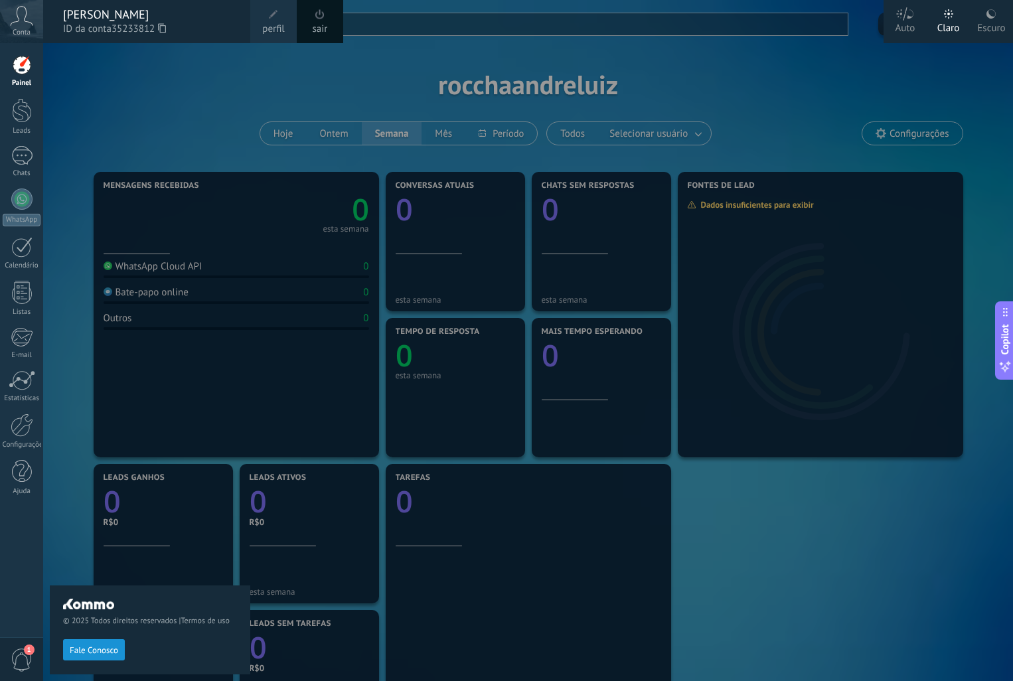
click at [25, 70] on div at bounding box center [22, 65] width 20 height 20
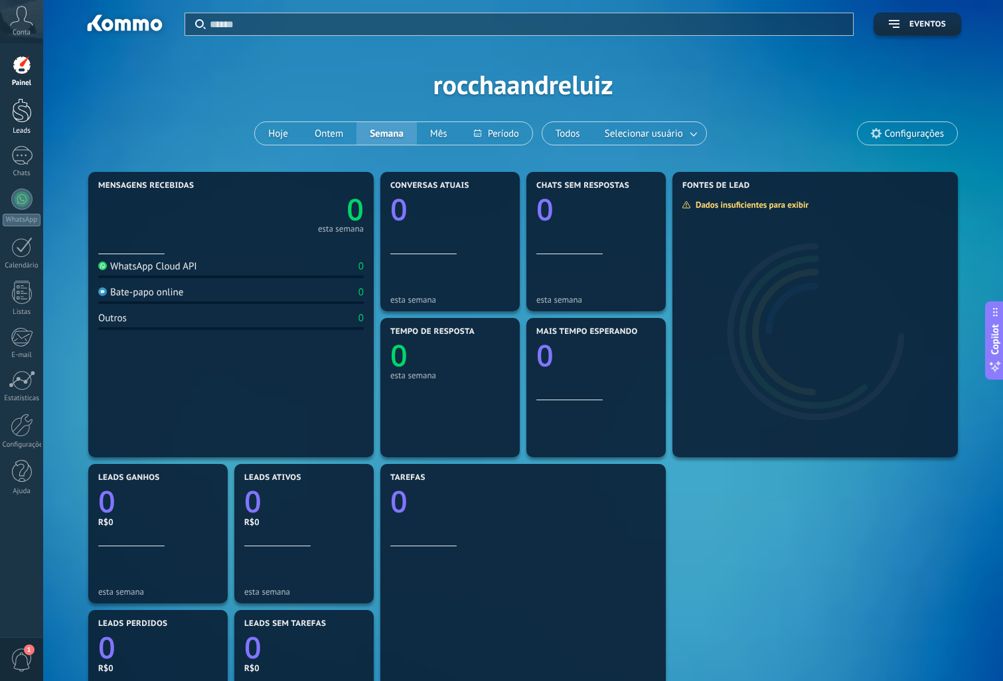
click at [27, 106] on div at bounding box center [22, 110] width 20 height 25
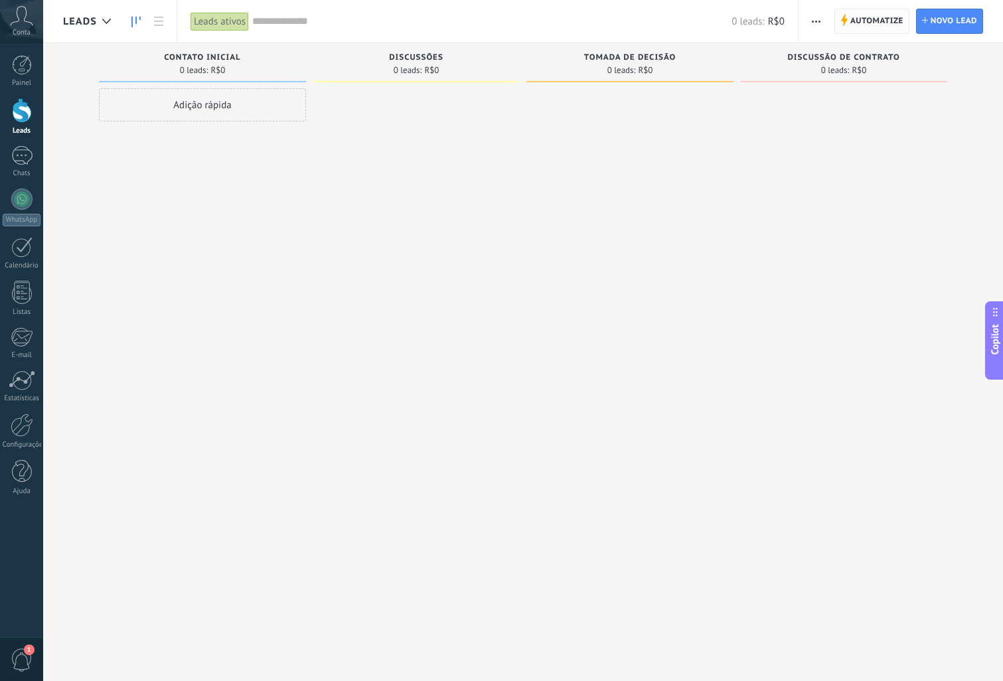
click at [870, 20] on span "Automatize" at bounding box center [876, 21] width 53 height 24
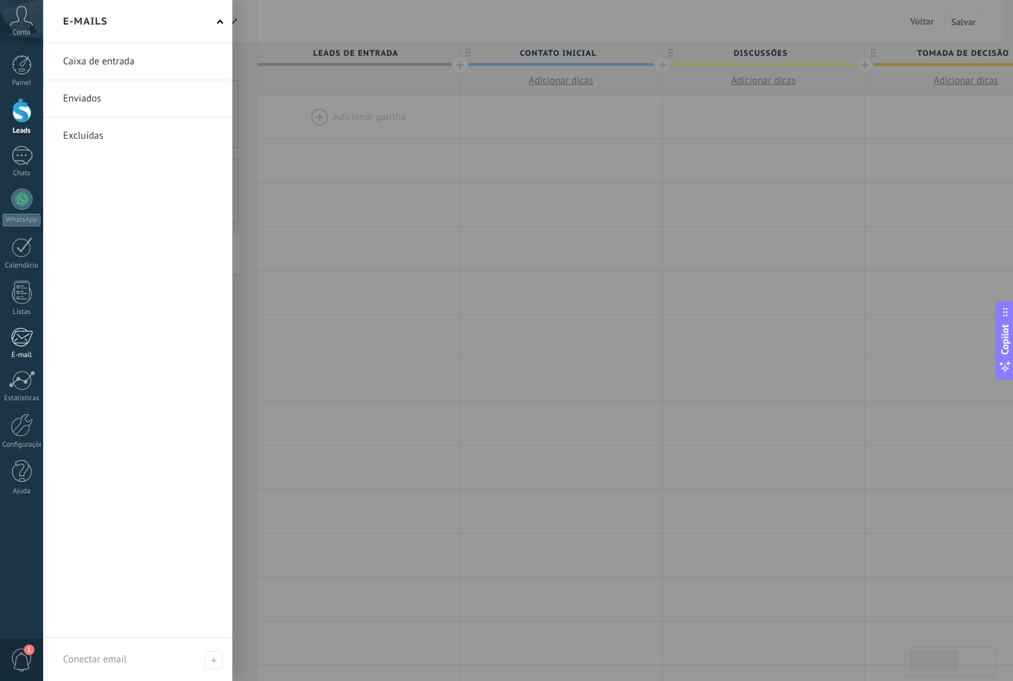
click at [23, 337] on div at bounding box center [22, 337] width 22 height 20
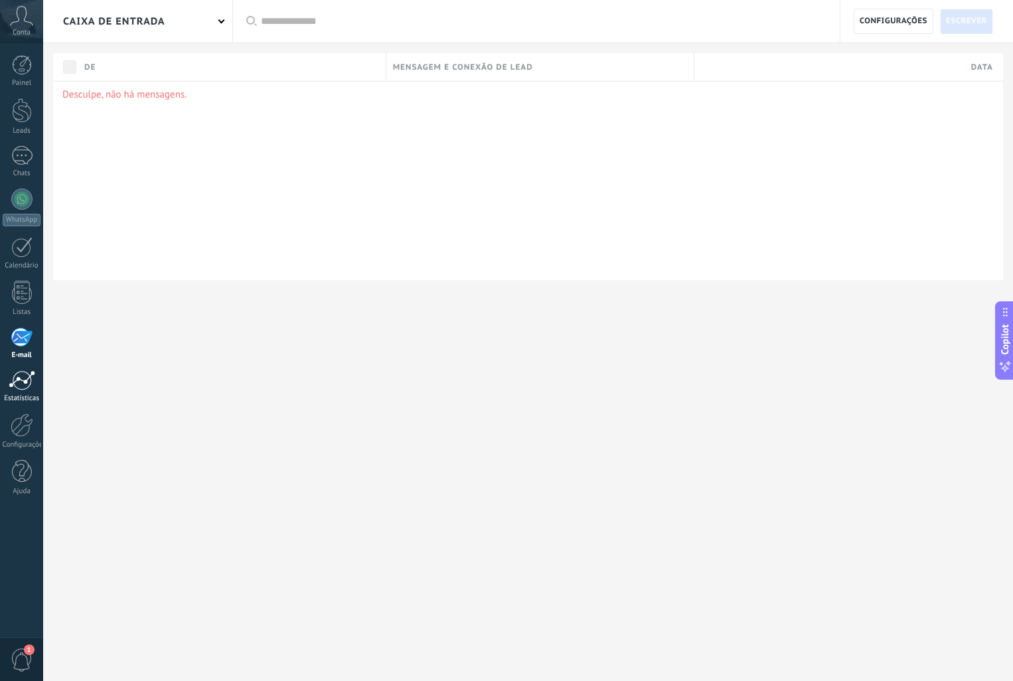
click at [21, 384] on div at bounding box center [22, 380] width 27 height 20
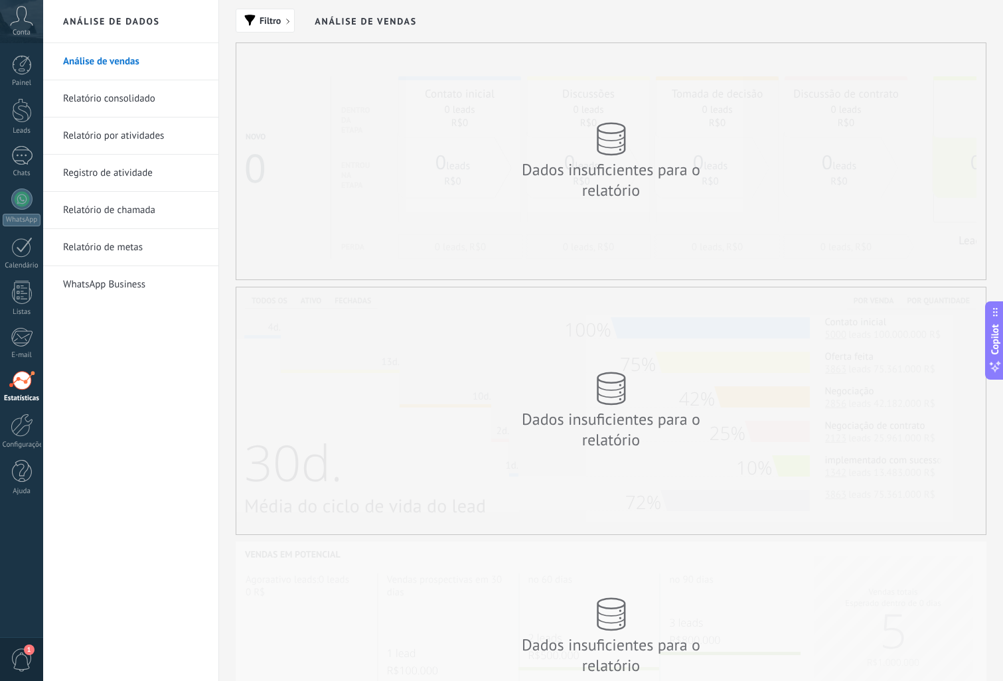
click at [25, 23] on icon at bounding box center [21, 16] width 23 height 20
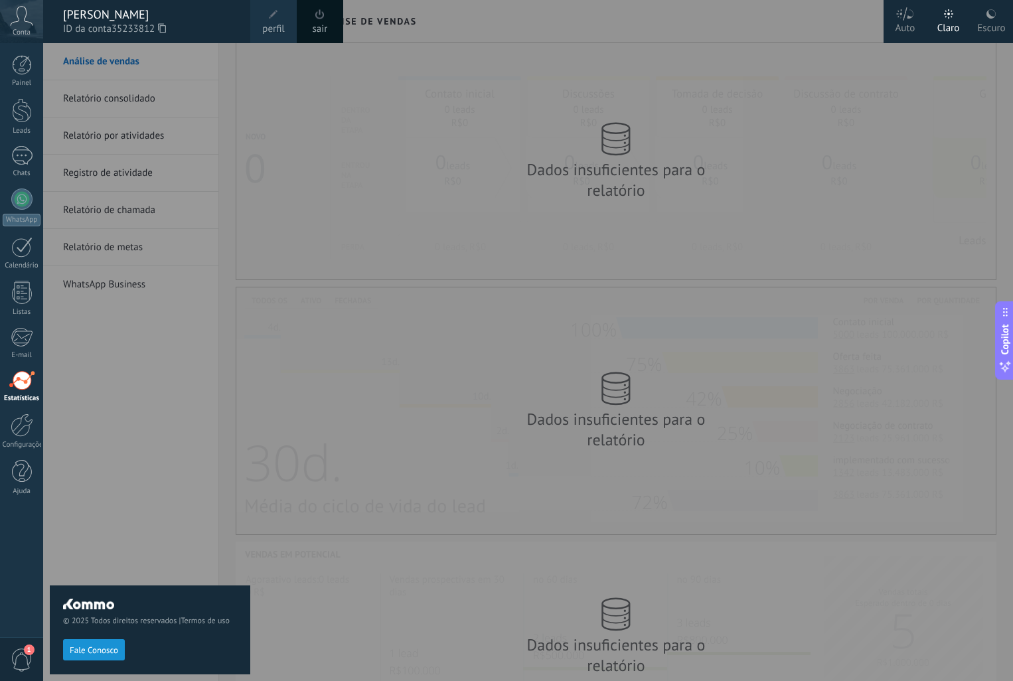
click at [216, 75] on div "© 2025 Todos direitos reservados | Termos de uso Fale Conosco" at bounding box center [150, 362] width 201 height 638
click at [29, 70] on div at bounding box center [22, 65] width 20 height 20
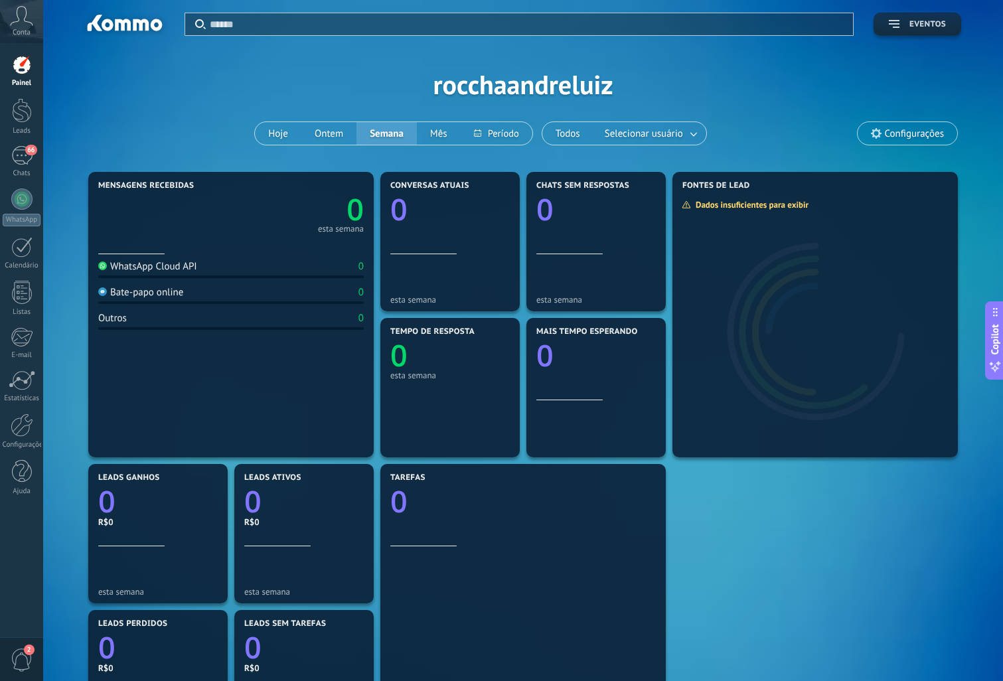
click at [920, 31] on button "Eventos" at bounding box center [918, 24] width 88 height 23
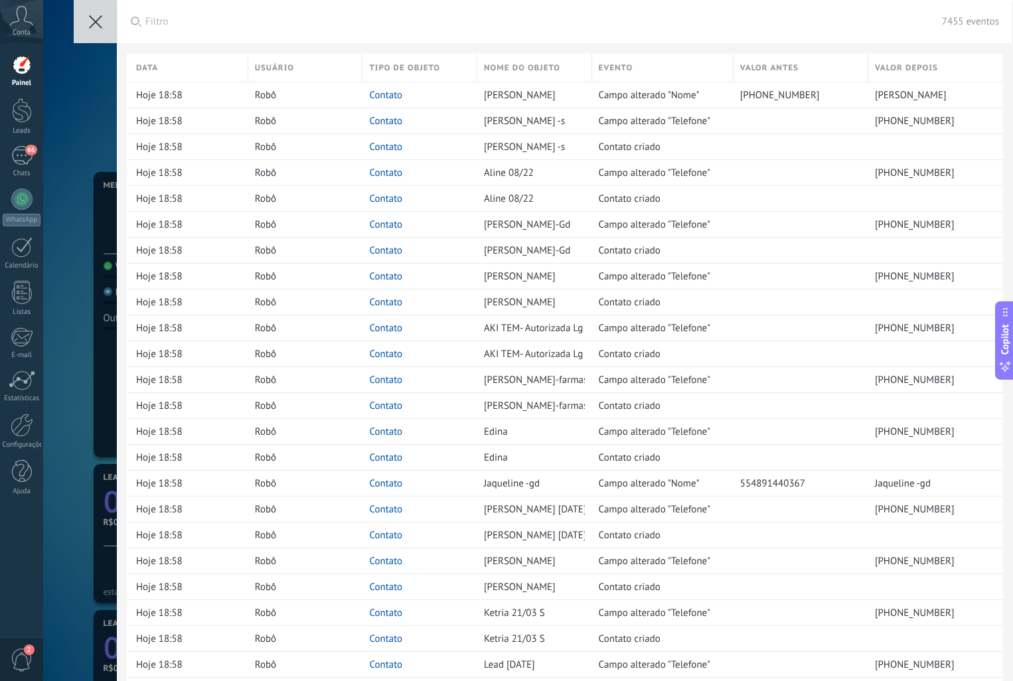
click at [96, 23] on use at bounding box center [95, 21] width 13 height 13
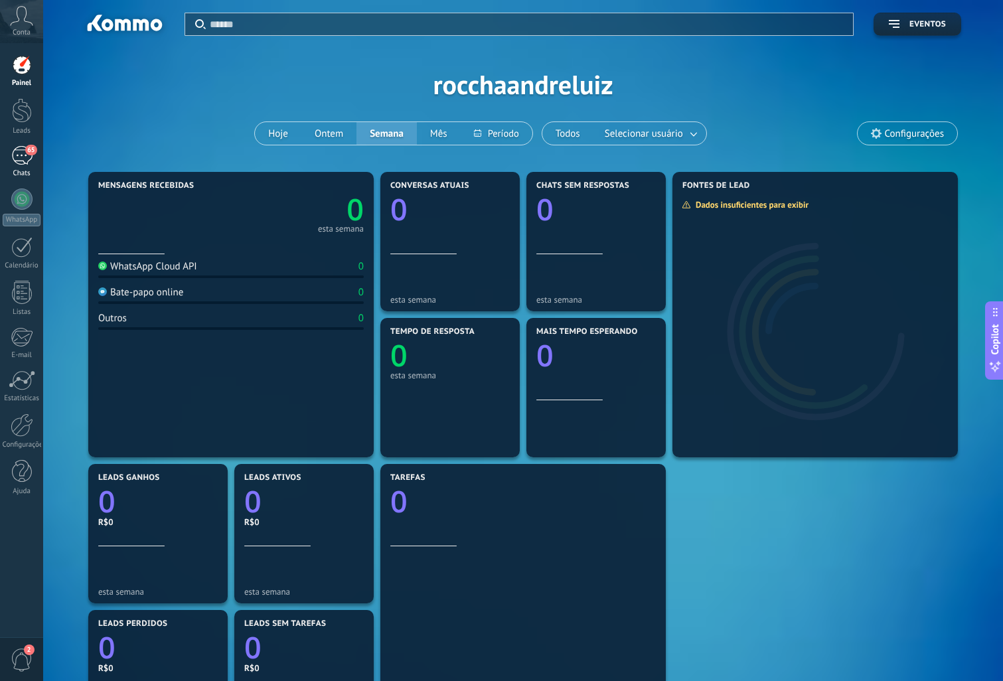
click at [26, 159] on div "65" at bounding box center [21, 155] width 21 height 19
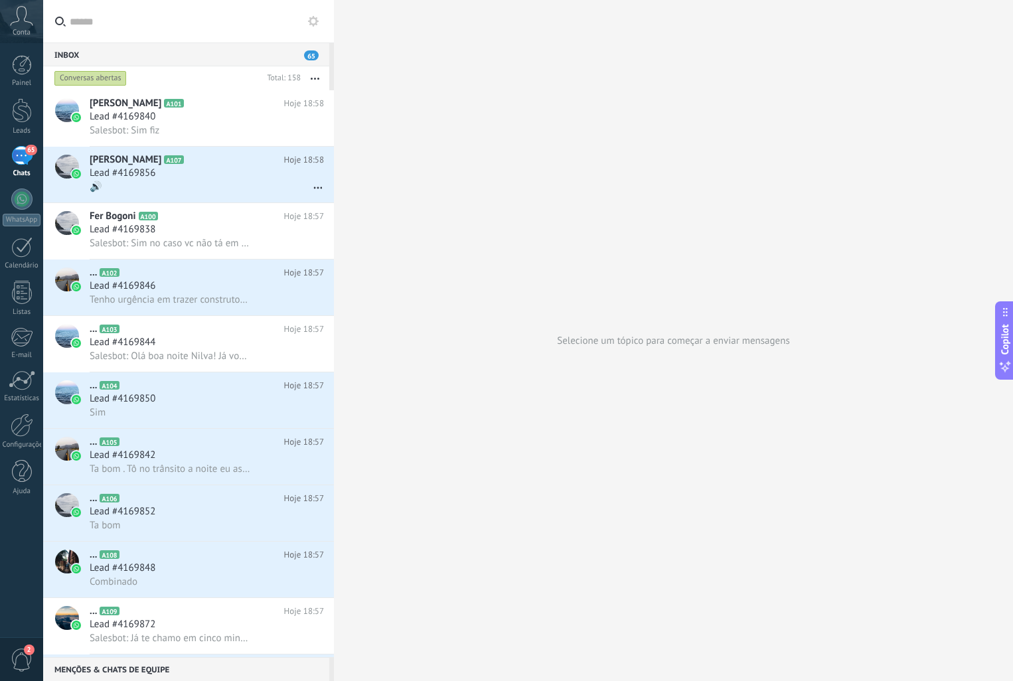
click at [201, 50] on div "Inbox 65" at bounding box center [186, 54] width 286 height 24
click at [194, 223] on div "Lead #4169838" at bounding box center [207, 229] width 234 height 13
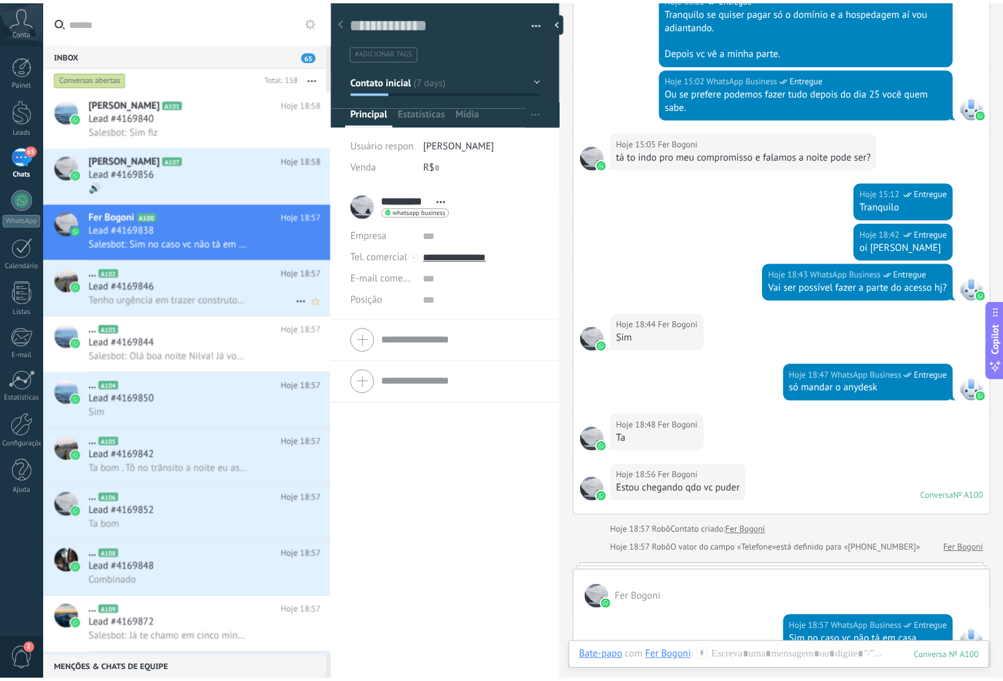
scroll to position [359, 0]
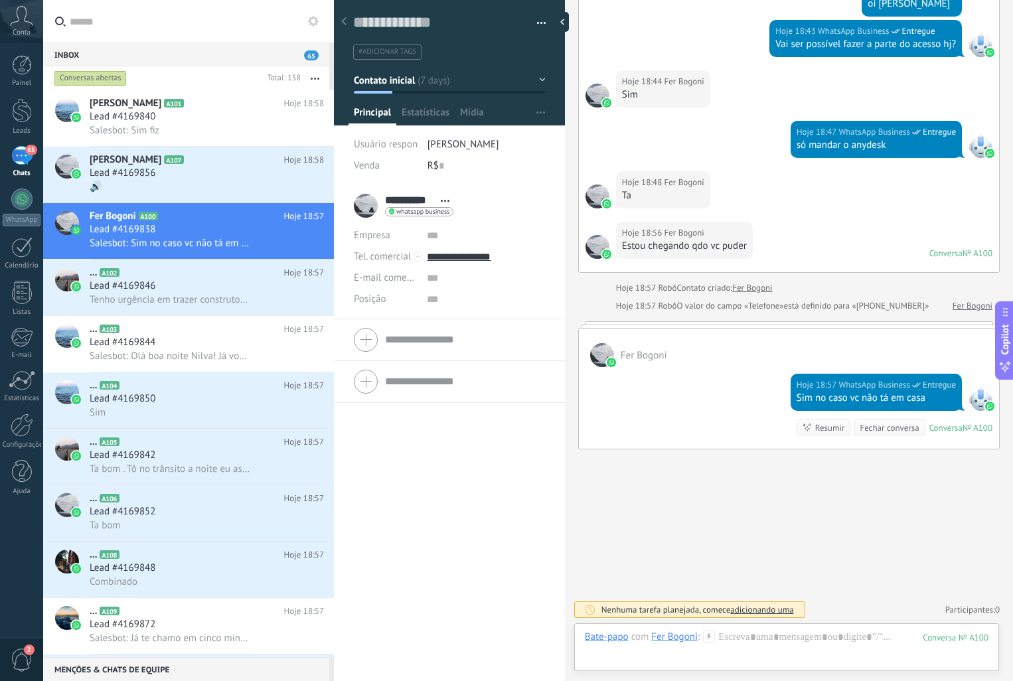
click at [773, 613] on span "adicionando uma" at bounding box center [761, 609] width 63 height 11
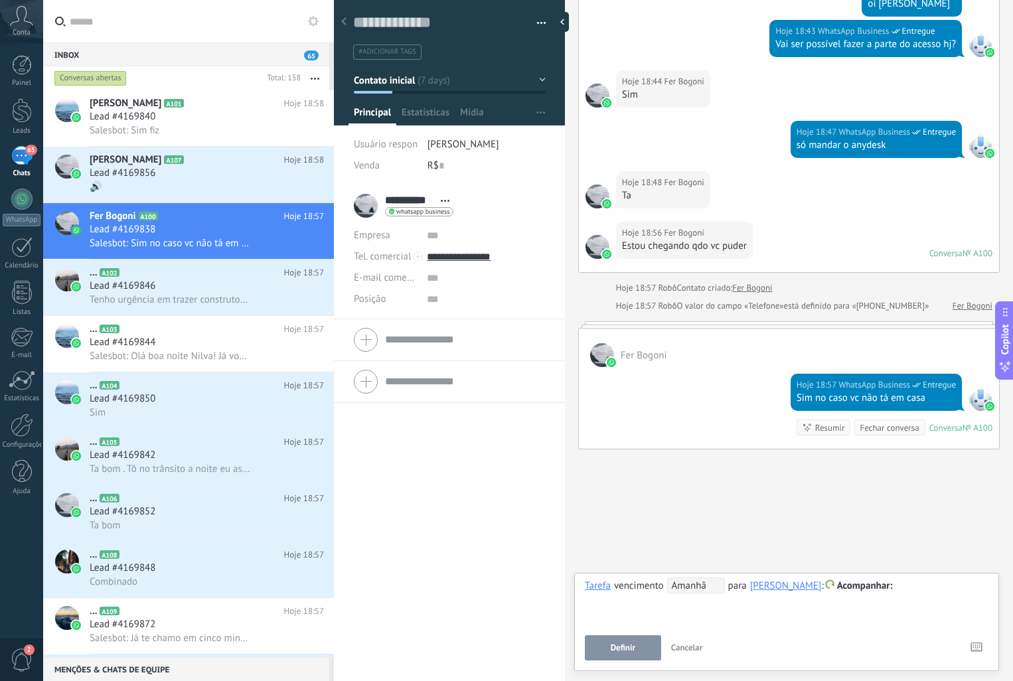
click at [721, 497] on div "Buscar Carregar mais Hoje Mais 10 do 37 Hoje 15:01 WhatsApp Business Entregue T…" at bounding box center [789, 161] width 448 height 1040
click at [690, 650] on span "Cancelar" at bounding box center [687, 647] width 32 height 11
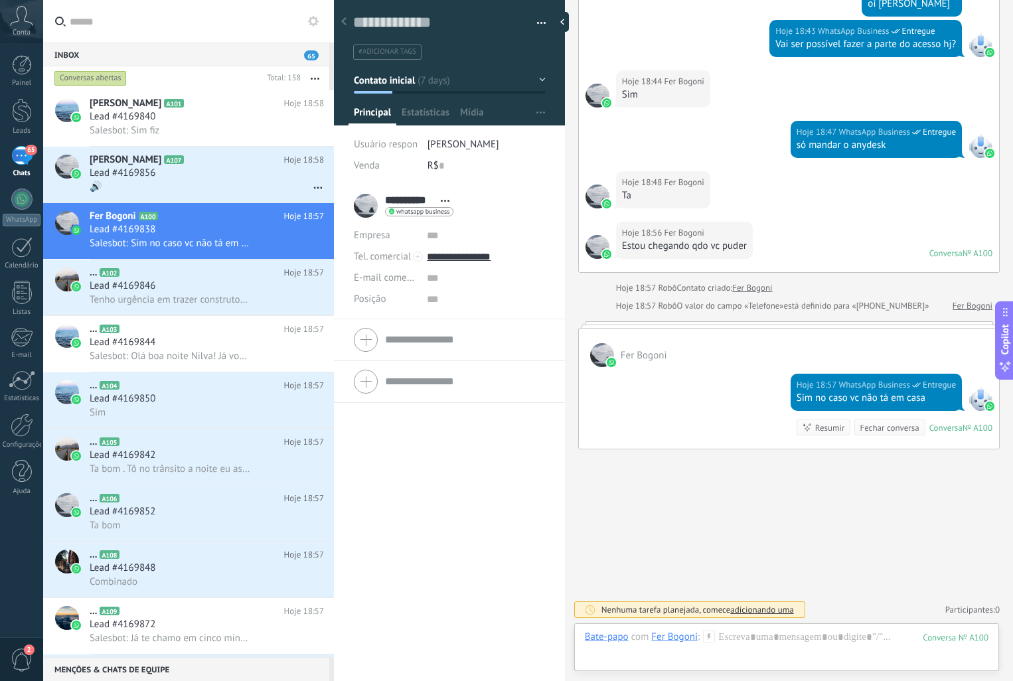
click at [343, 23] on use at bounding box center [343, 21] width 5 height 8
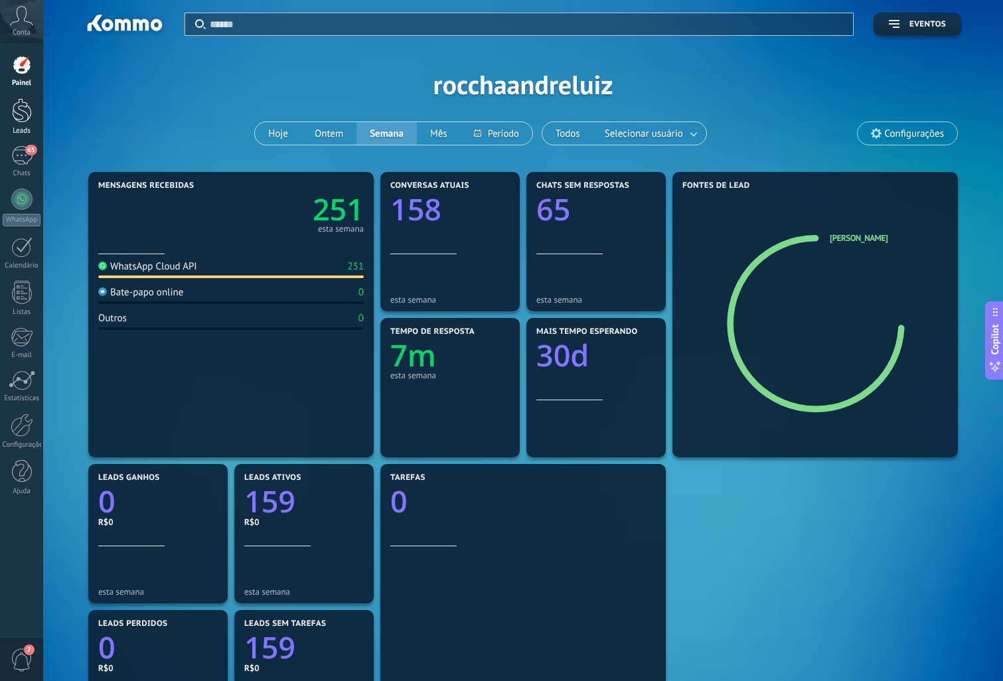
click at [18, 112] on div at bounding box center [22, 110] width 20 height 25
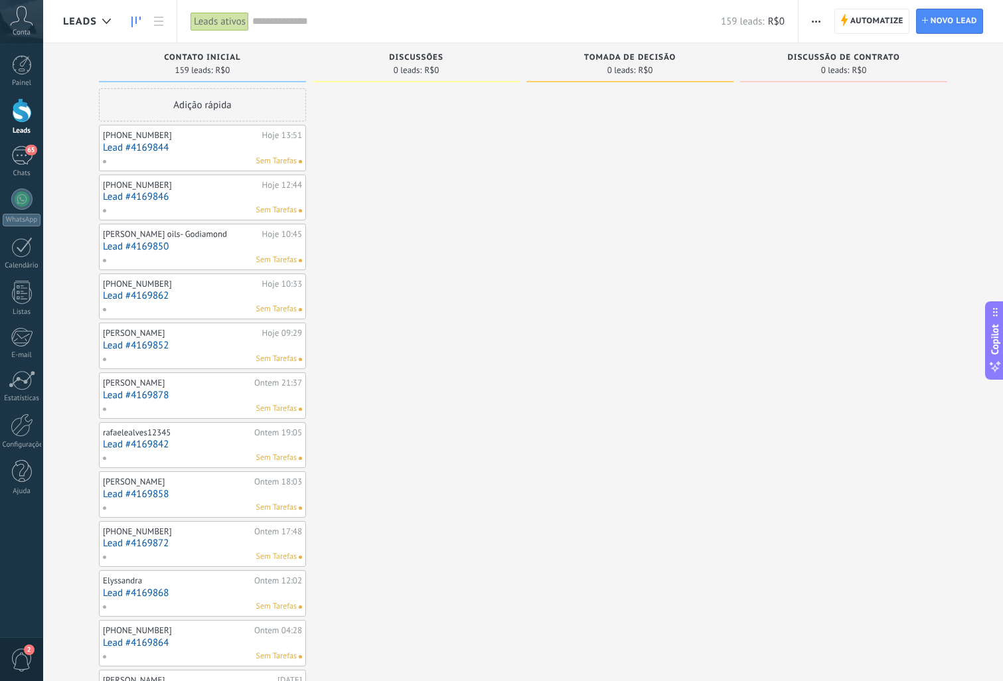
click at [406, 66] on span "0 leads:" at bounding box center [408, 70] width 29 height 8
click at [414, 71] on span "0 leads:" at bounding box center [408, 70] width 29 height 8
click at [495, 70] on div "0 leads: R$0" at bounding box center [416, 69] width 194 height 11
click at [593, 75] on div "0 leads: R$0" at bounding box center [630, 69] width 194 height 11
click at [23, 161] on div "66" at bounding box center [21, 155] width 21 height 19
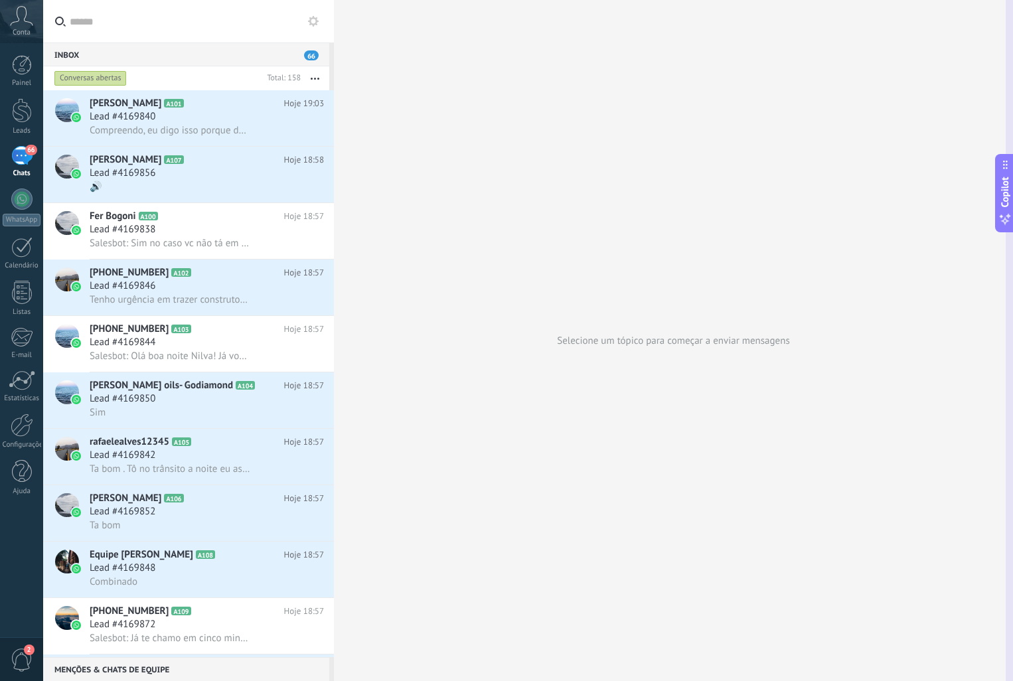
drag, startPoint x: 1001, startPoint y: 337, endPoint x: 971, endPoint y: 205, distance: 135.6
click at [971, 0] on div "Inbox 66 Conversas abertas Total: 158 Silenciar Ações múltiplas Ordenar Mais re…" at bounding box center [528, 0] width 970 height 0
click at [26, 421] on div at bounding box center [22, 425] width 23 height 23
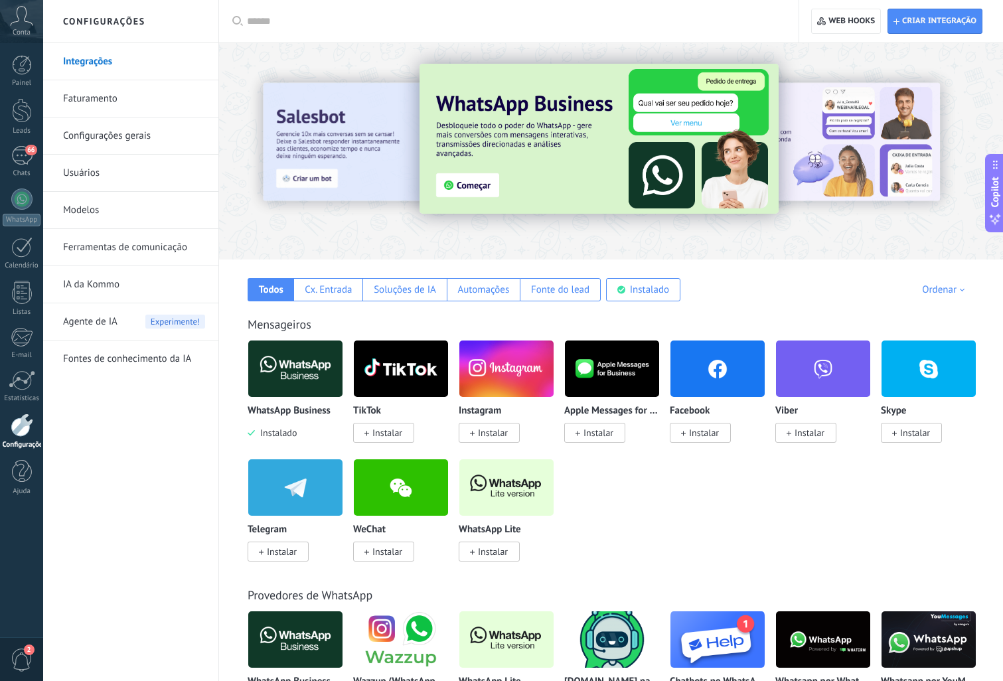
click at [92, 175] on link "Usuários" at bounding box center [134, 173] width 142 height 37
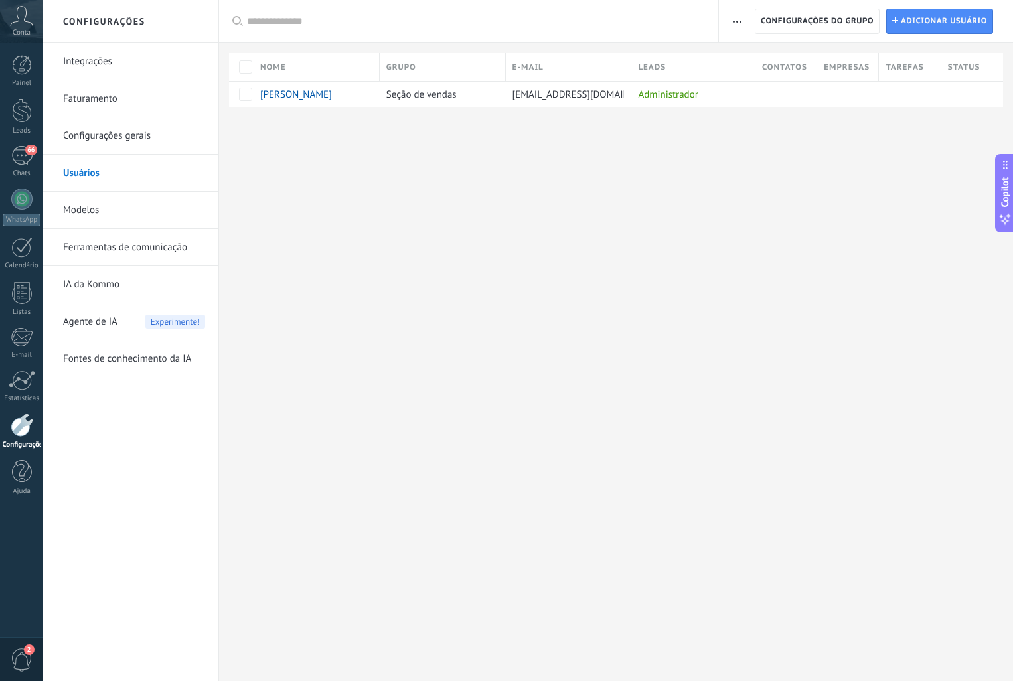
click at [109, 63] on link "Integrações" at bounding box center [134, 61] width 142 height 37
